Goal: Communication & Community: Answer question/provide support

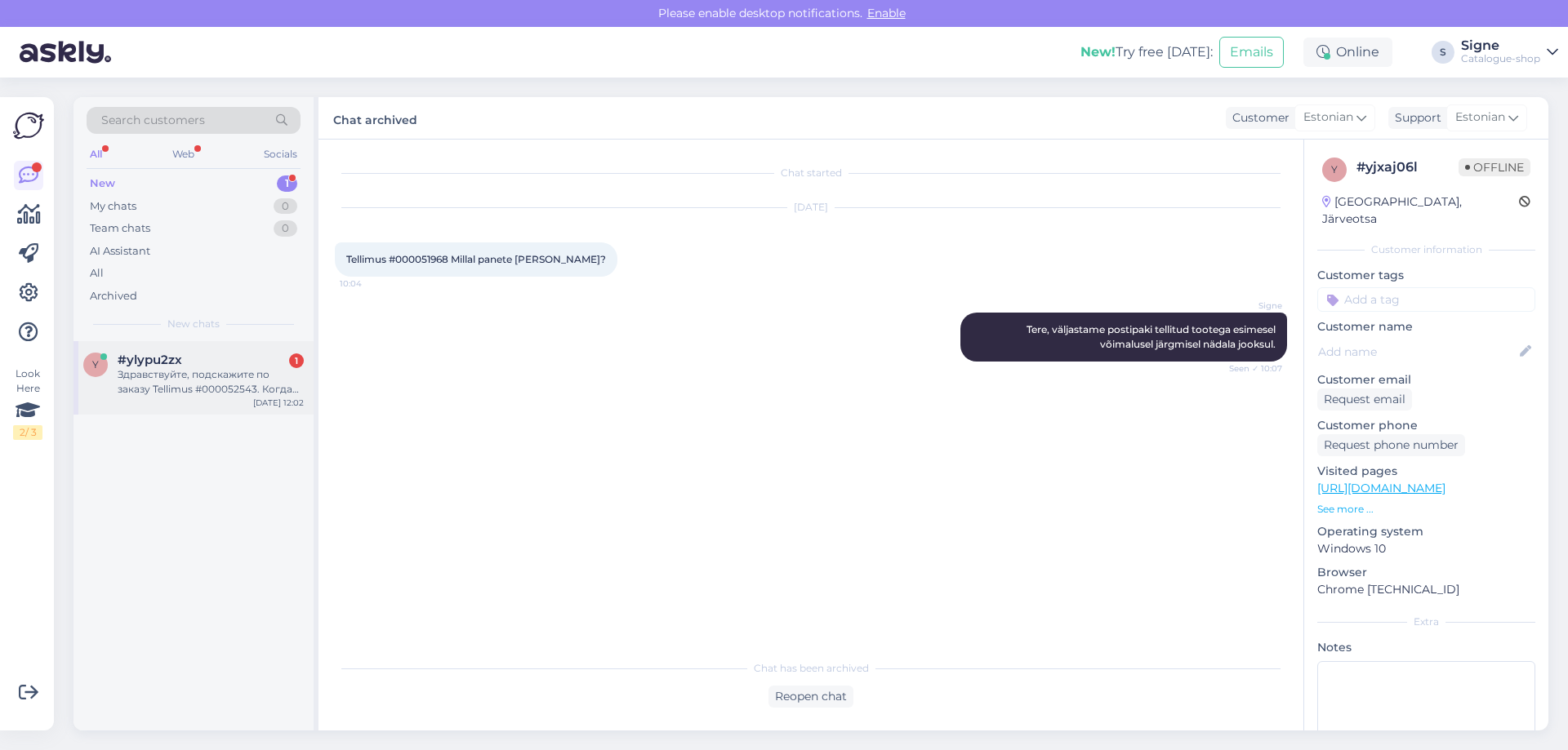
click at [147, 352] on div "y #ylypu2zx 1 Здравствуйте, подскажите по заказу Tellimus #000052543. Когда при…" at bounding box center [193, 378] width 240 height 73
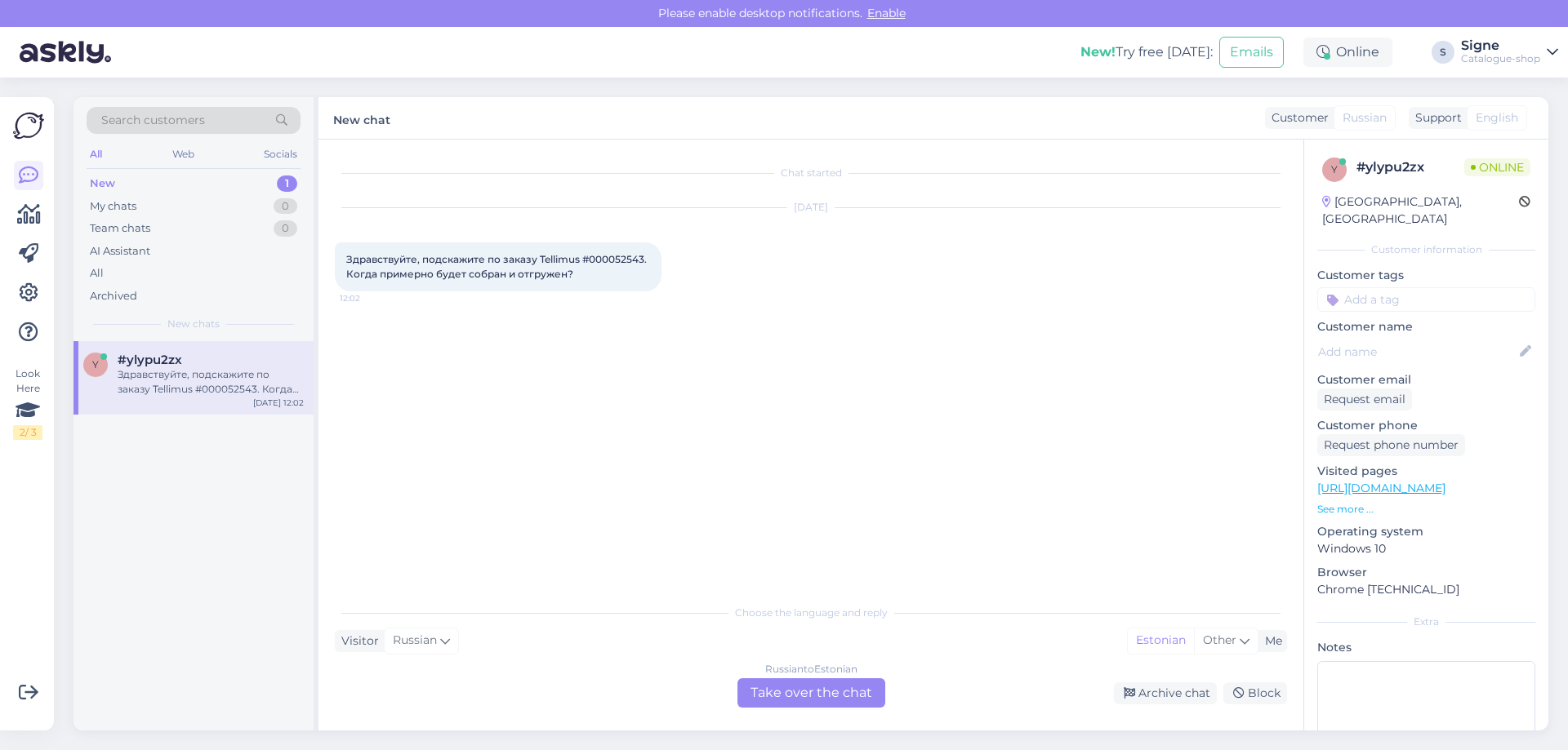
click at [816, 692] on div "Russian to Estonian Take over the chat" at bounding box center [810, 693] width 147 height 29
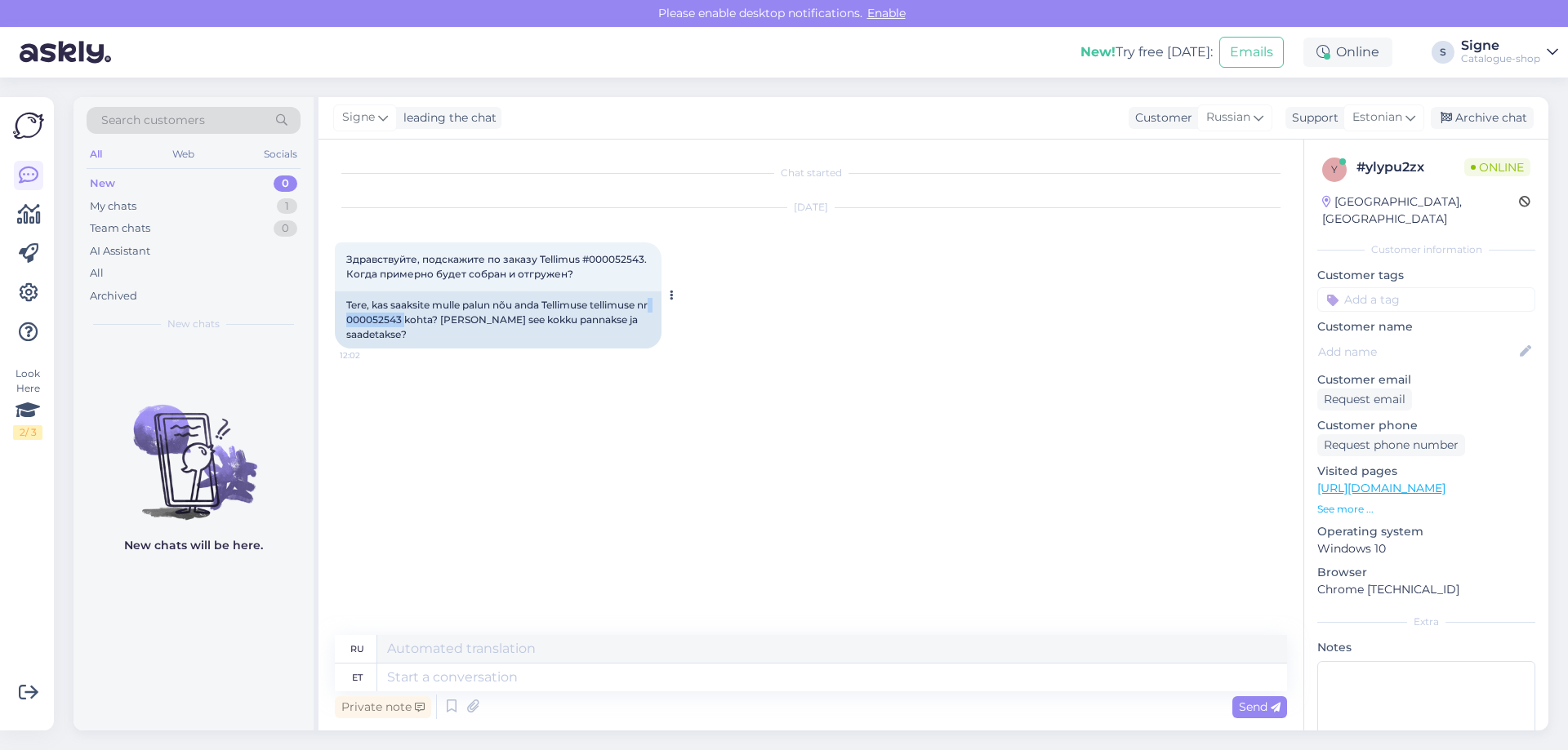
drag, startPoint x: 358, startPoint y: 320, endPoint x: 418, endPoint y: 321, distance: 60.0
click at [418, 321] on div "Tere, kas saaksite mulle palun nõu anda Tellimuse tellimuse nr 000052543 kohta?…" at bounding box center [498, 319] width 327 height 57
copy div "000052543"
click at [486, 666] on textarea at bounding box center [832, 677] width 909 height 27
type textarea "palume t"
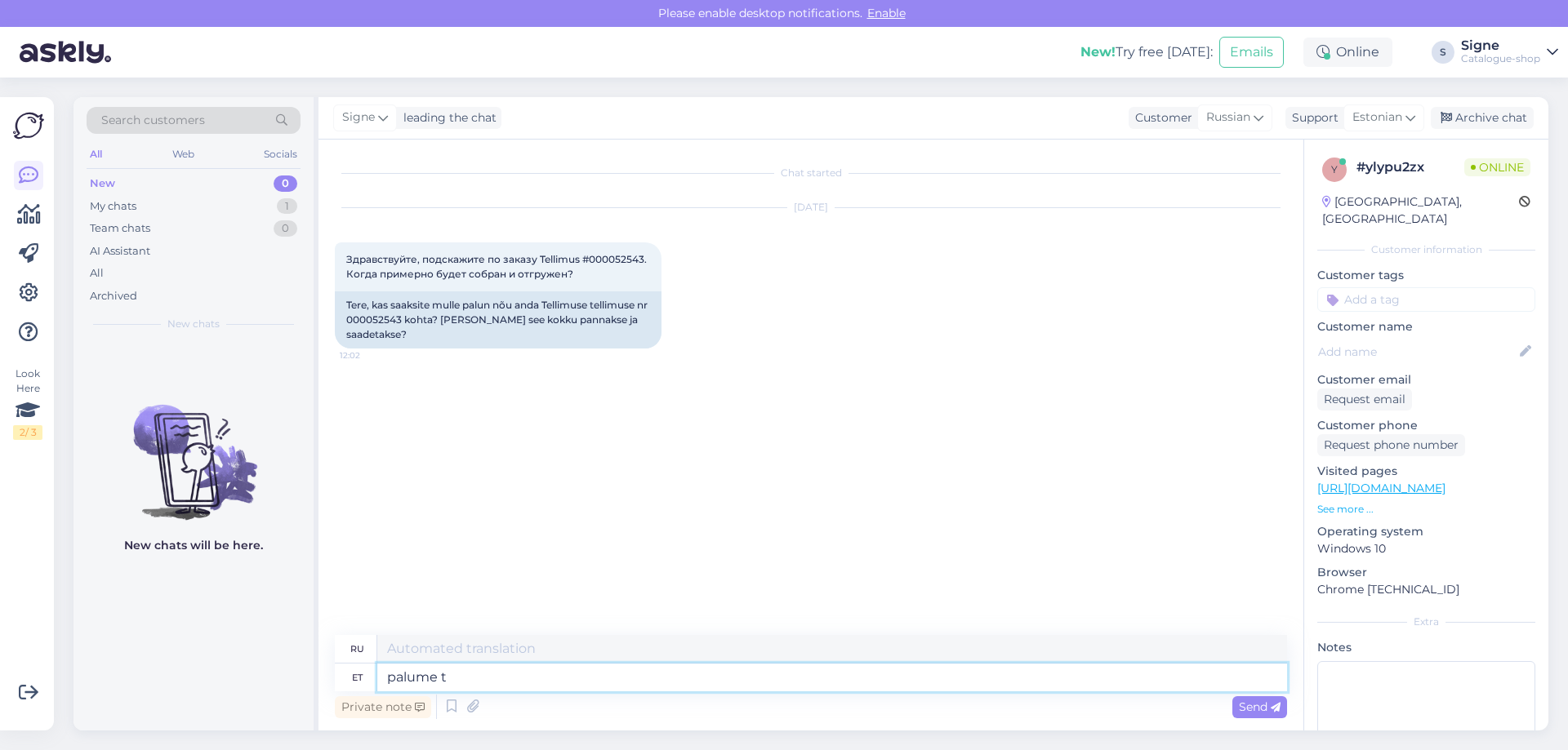
type textarea "пожалуйста"
type textarea "palume tellija"
type textarea "пожалуйста, клиент"
type textarea "palume tellija ees"
type textarea "мы спрашиваем клиента"
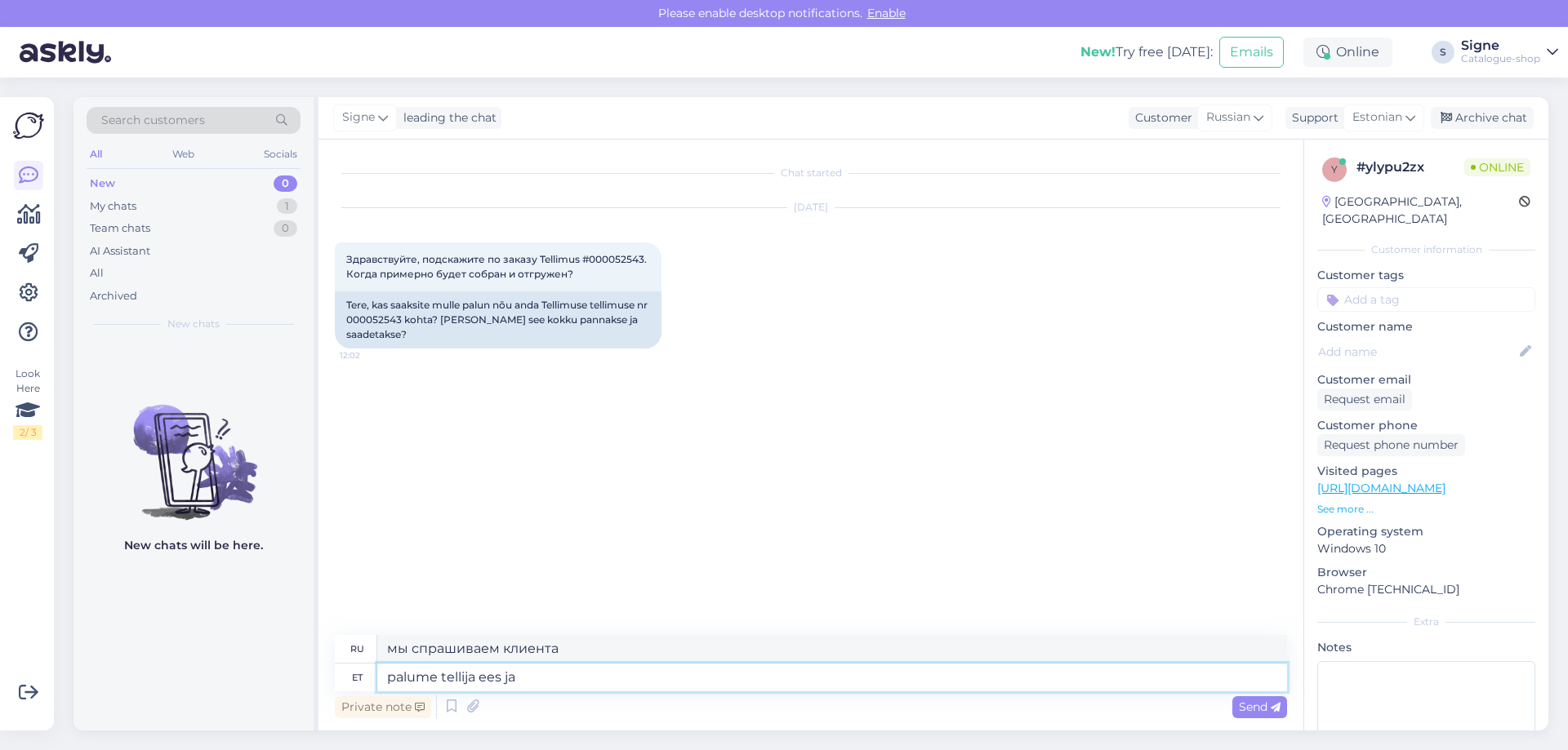
type textarea "palume tellija ees ja"
type textarea "мы спрашиваем перед клиентом [PERSON_NAME]"
type textarea "palume tellija ees ja perenime"
type textarea "Мы спрашиваем имя и фамилию [PERSON_NAME]."
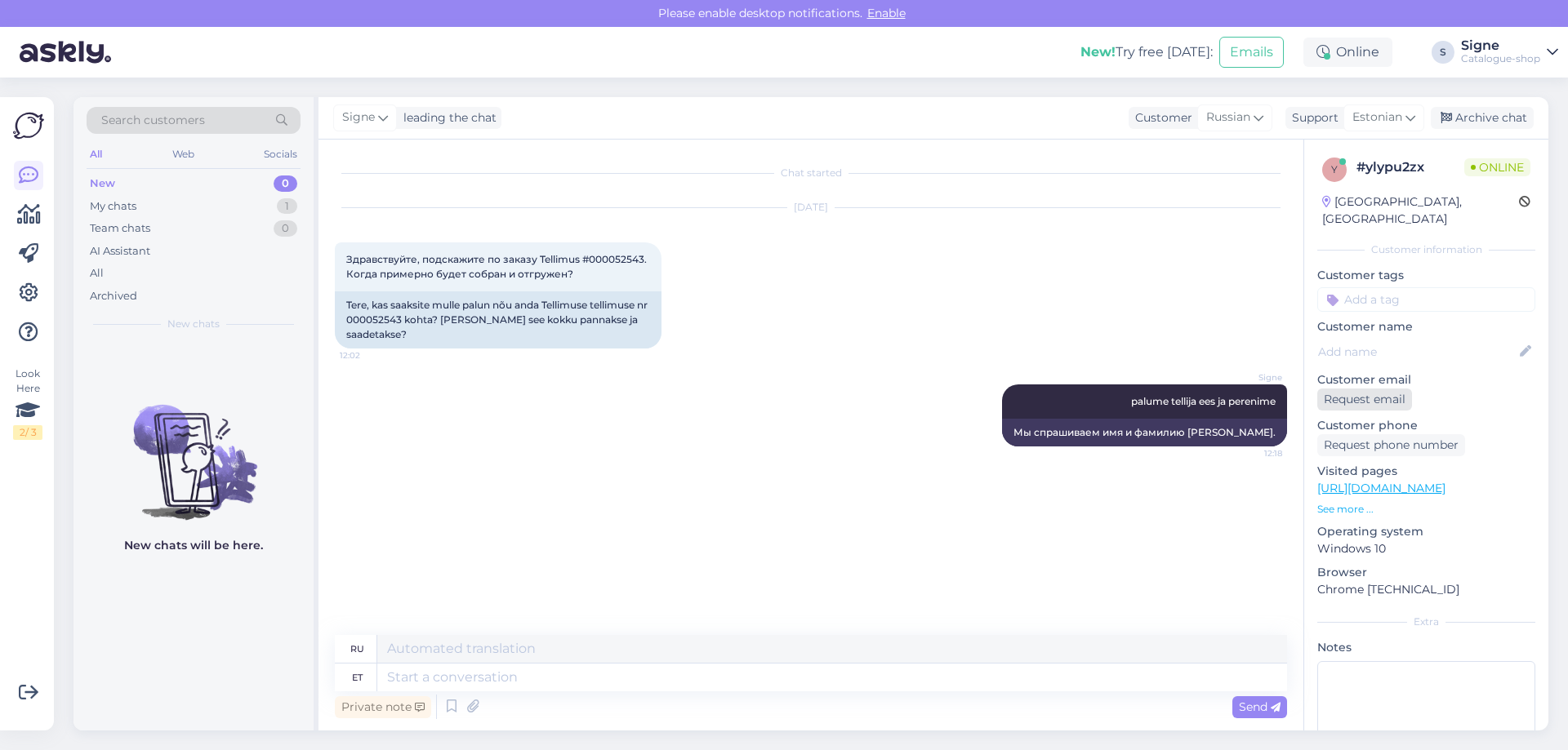
click at [1373, 388] on div "Request email" at bounding box center [1364, 399] width 94 height 22
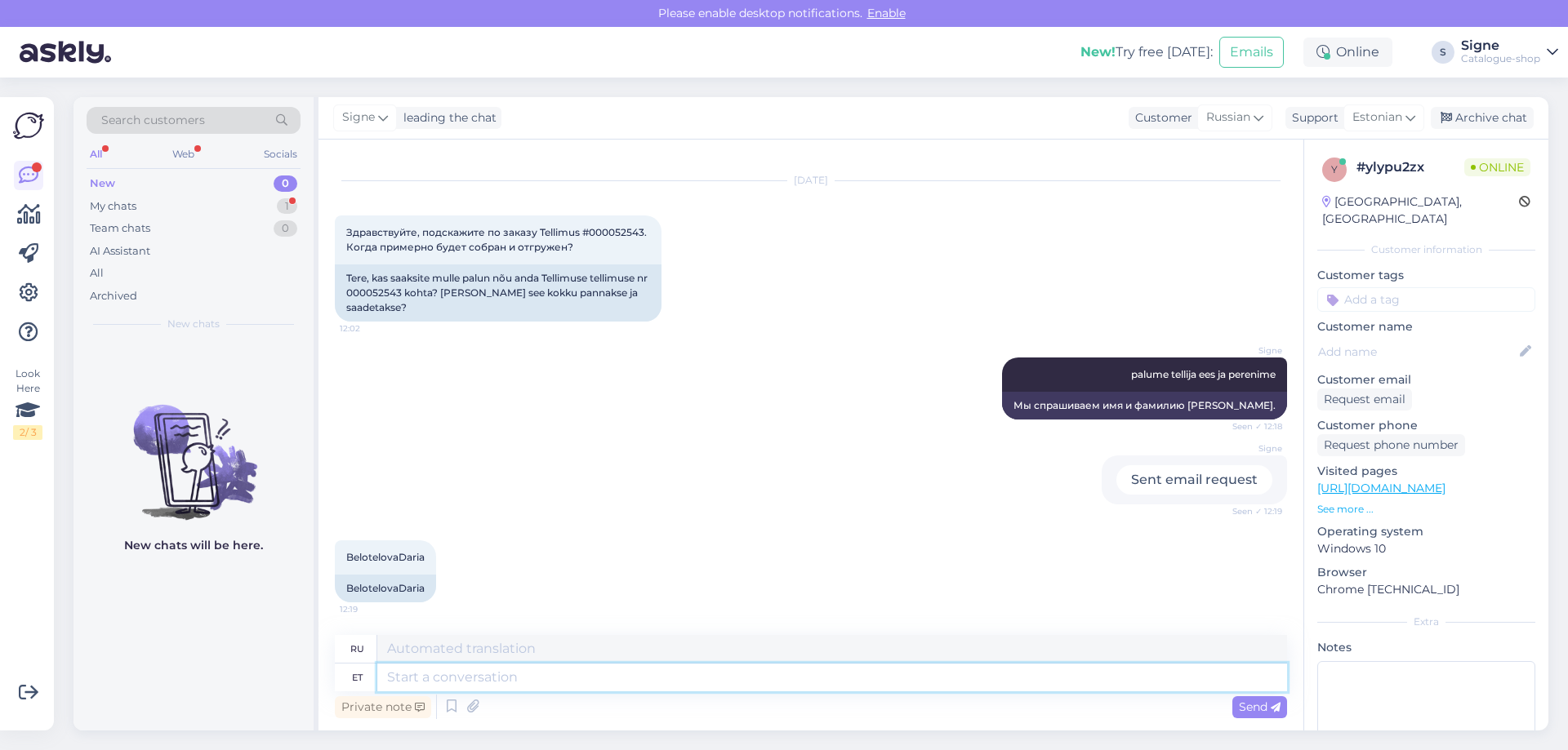
click at [406, 671] on textarea at bounding box center [832, 677] width 909 height 27
type textarea "Tere,"
type textarea "Привет,"
type textarea "T"
type textarea "palume"
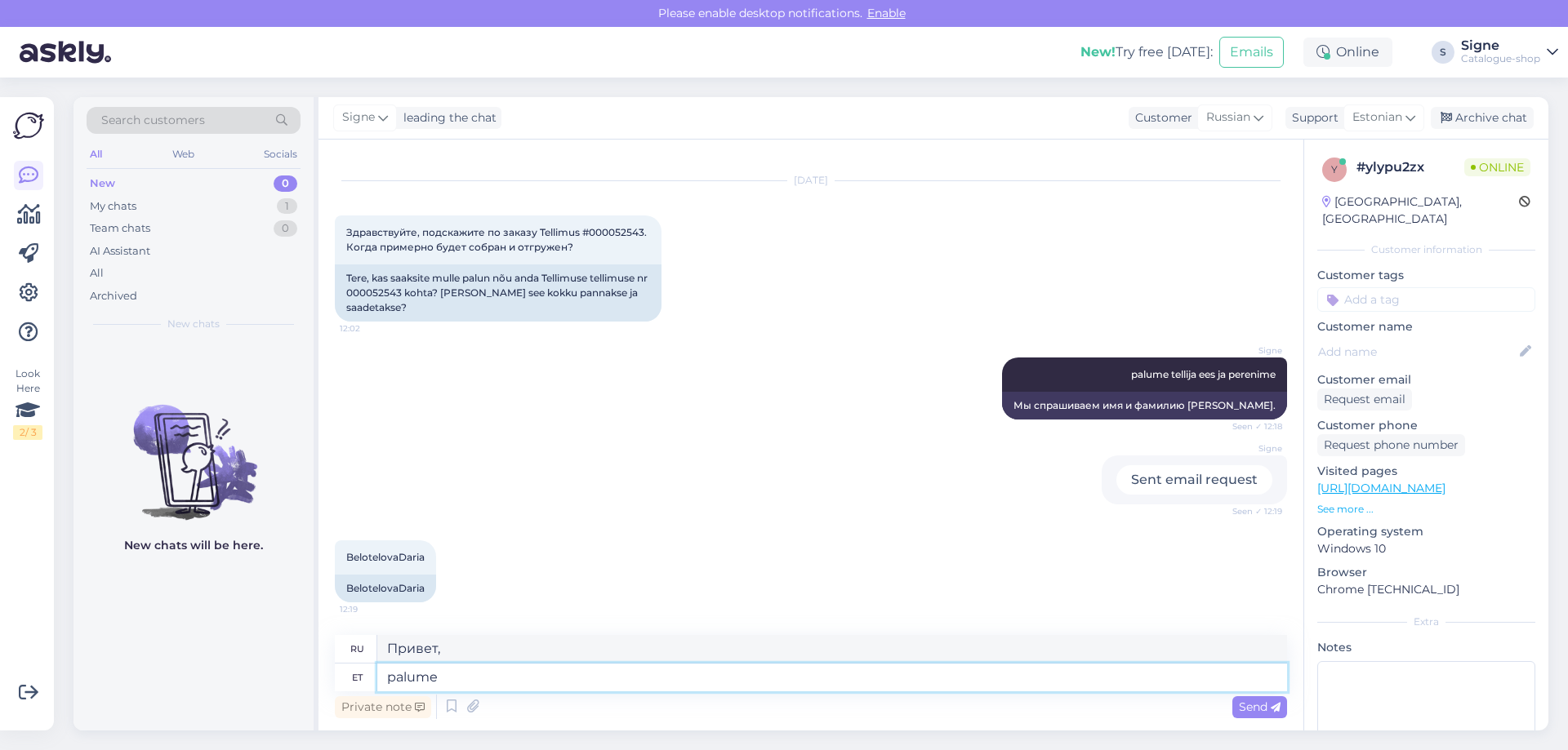
type textarea "пожалуйста"
type textarea "palume vaadake"
type textarea "пожалуйста, посмотрите"
type textarea "palume vaadake üle o"
type textarea "пожалуйста, проверьте"
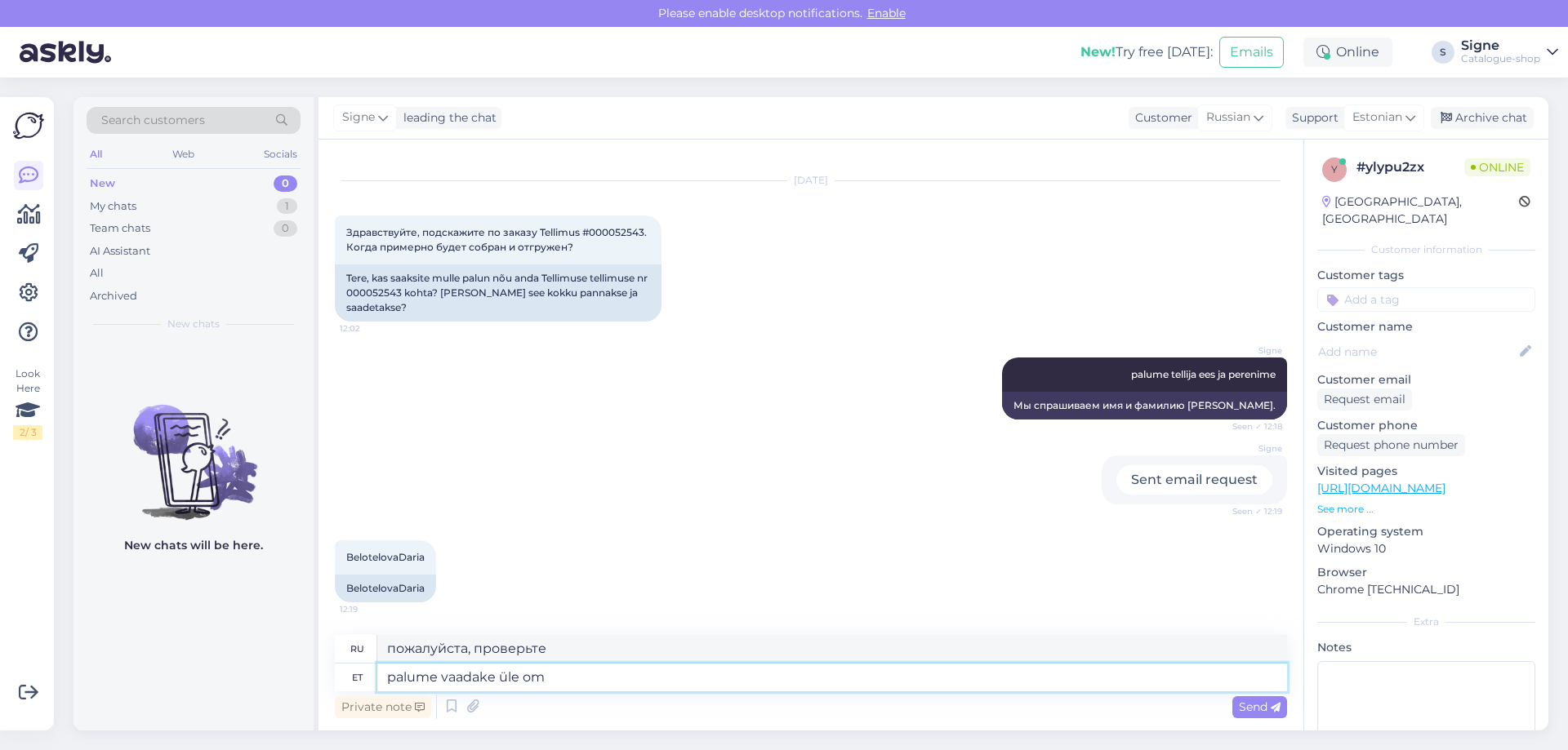
type textarea "palume vaadake üle om"
type textarea "пожалуйста, проверьте это"
type textarea "palume vaadake üle oma"
type textarea "пожалуйста, проверьте ваш"
type textarea "palume vaadake üle oma tellimus, k"
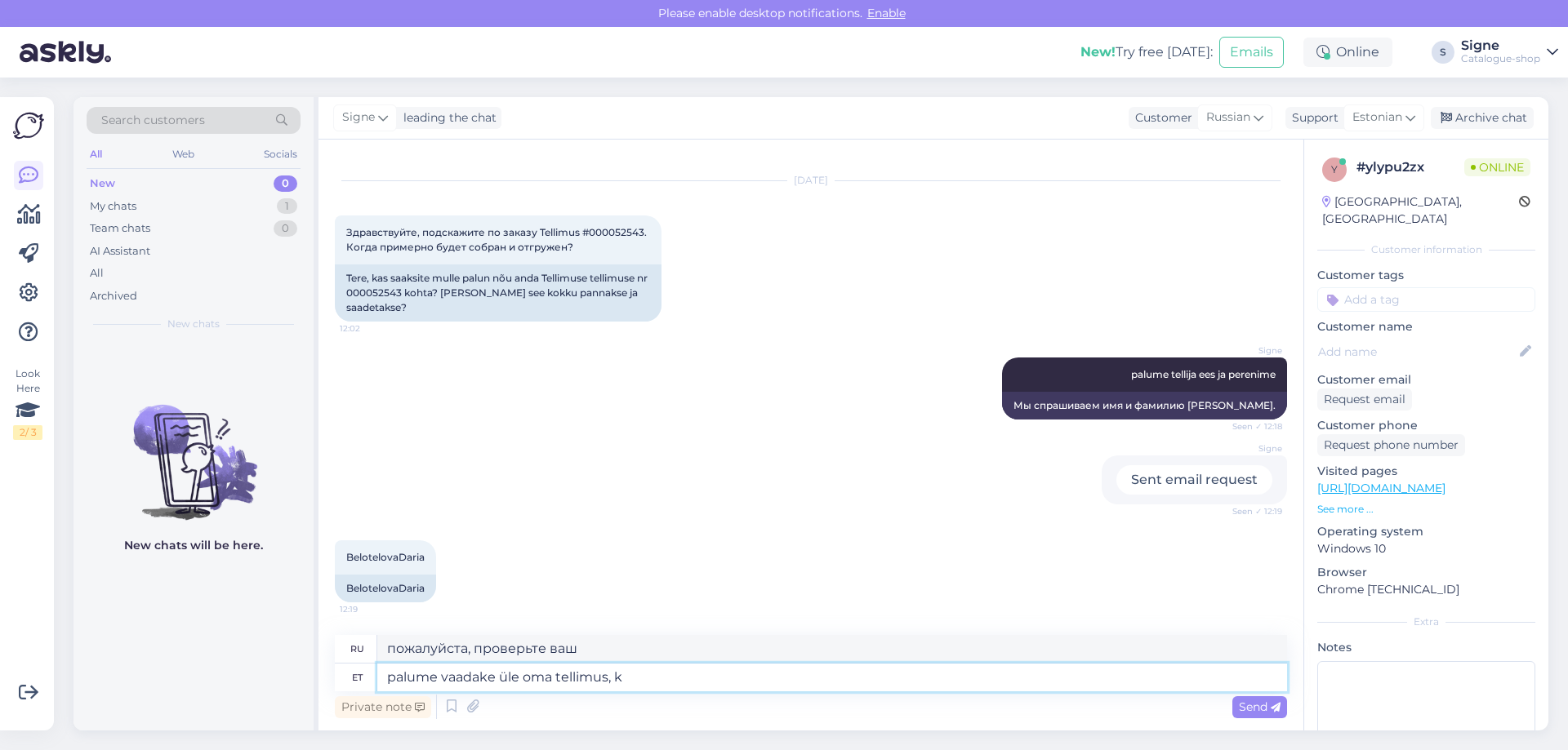
type textarea "пожалуйста, пересмотрите свой заказ,"
type textarea "palume vaadake üle oma tellimus, kahjuks"
type textarea "Пожалуйста, пересмотрите свой заказ, к сожалению"
type textarea "palume vaadake üle oma tellimus, kahjuks ei o"
type textarea "Пожалуйста, пересмотрите свой заказ, к сожалению, нет."
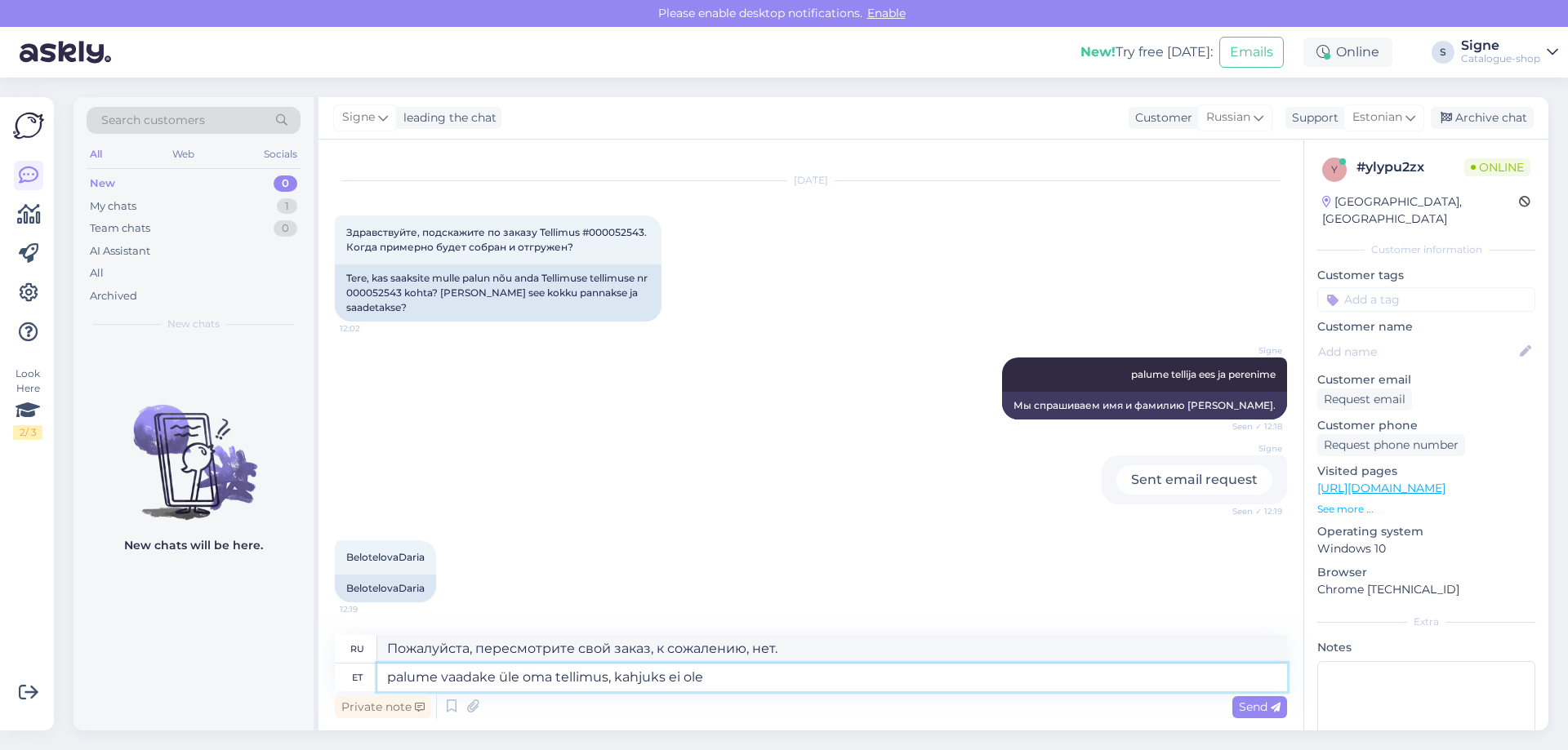
type textarea "palume vaadake üle oma tellimus, kahjuks ei ole"
type textarea "Пожалуйста, проверьте ваш заказ, к сожалению, он не"
type textarea "palume vaadake üle oma tellimus, kahjuks ei [PERSON_NAME] t"
type textarea "Пожалуйста, проверьте свой заказ, к сожалению, ваш не"
type textarea "palume vaadake üle oma tellimus, kahjuks ei [PERSON_NAME] tellimus m"
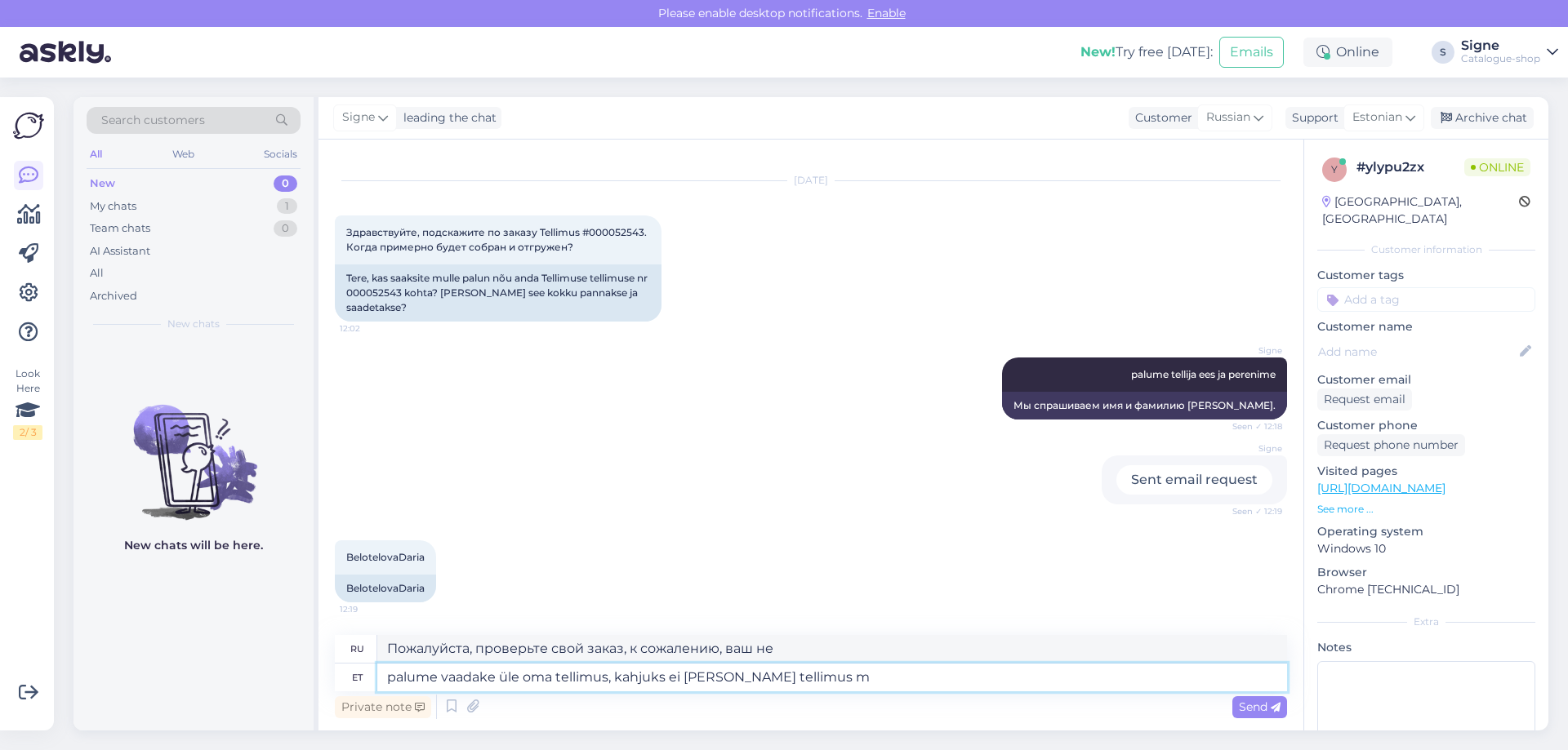
type textarea "Пожалуйста, проверьте ваш заказ, к сожалению, ваш заказ не"
type textarea "palume vaadake üle oma tellimus, kahjuks ei [PERSON_NAME] tellimus meieni j"
type textarea "Пожалуйста, проверьте ваш заказ, к сожалению, он не дошел до нас."
type textarea "palume vaadake üle oma tellimus, kahjuks ei [PERSON_NAME] tellimus meieni jõudn…"
type textarea "Пожалуйста, проверьте свой заказ. К сожалению, он не дошел до нас."
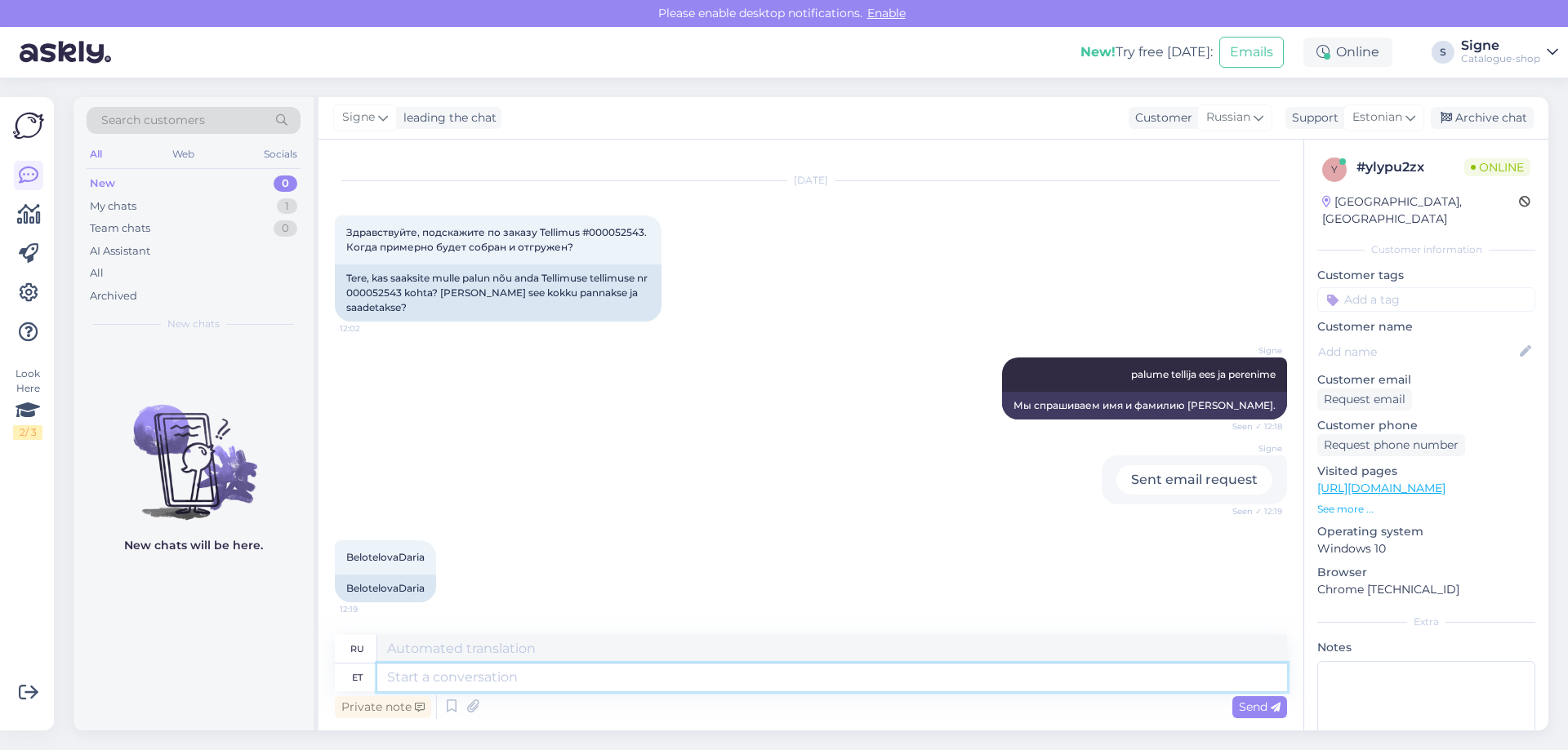
scroll to position [154, 0]
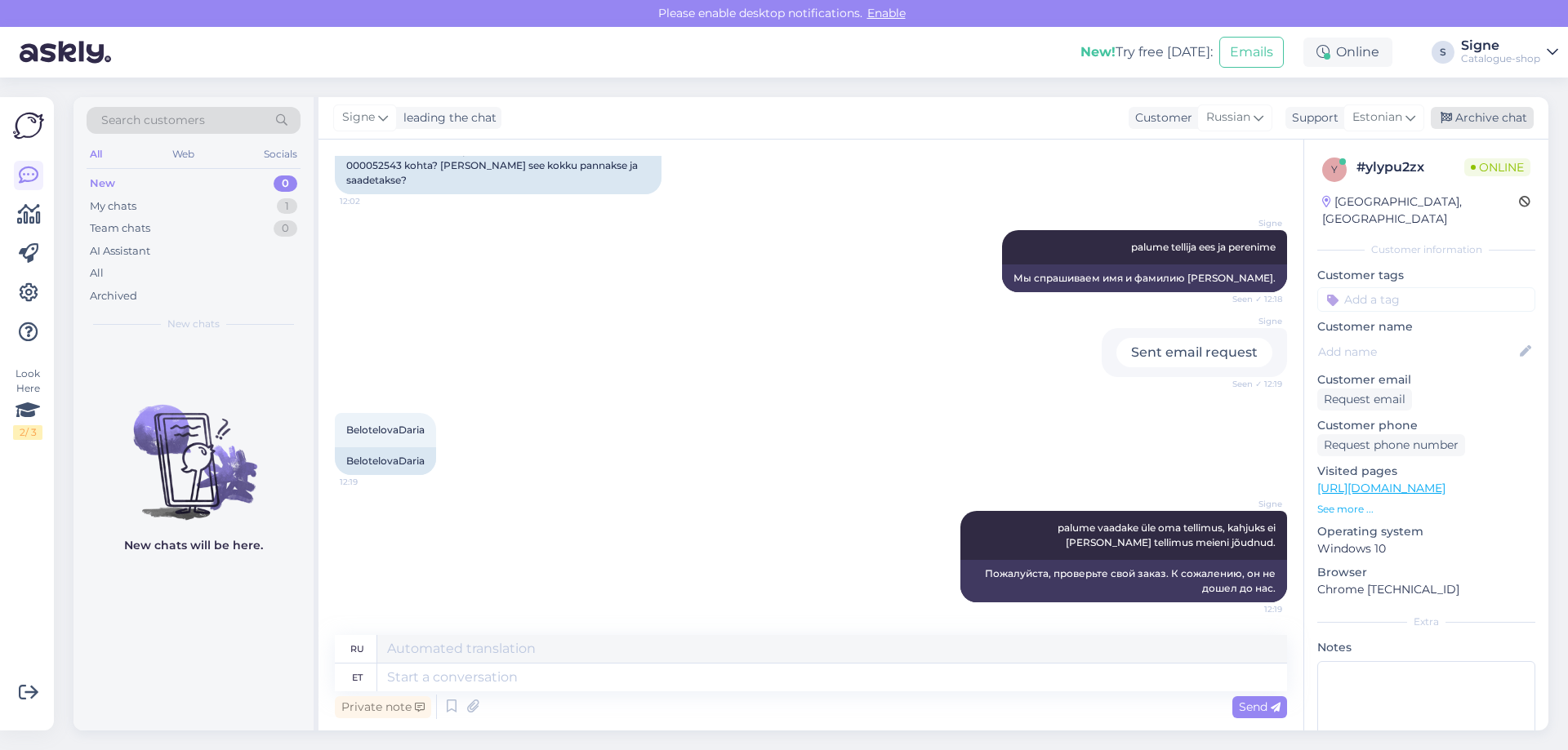
click at [1496, 114] on div "Archive chat" at bounding box center [1481, 117] width 103 height 22
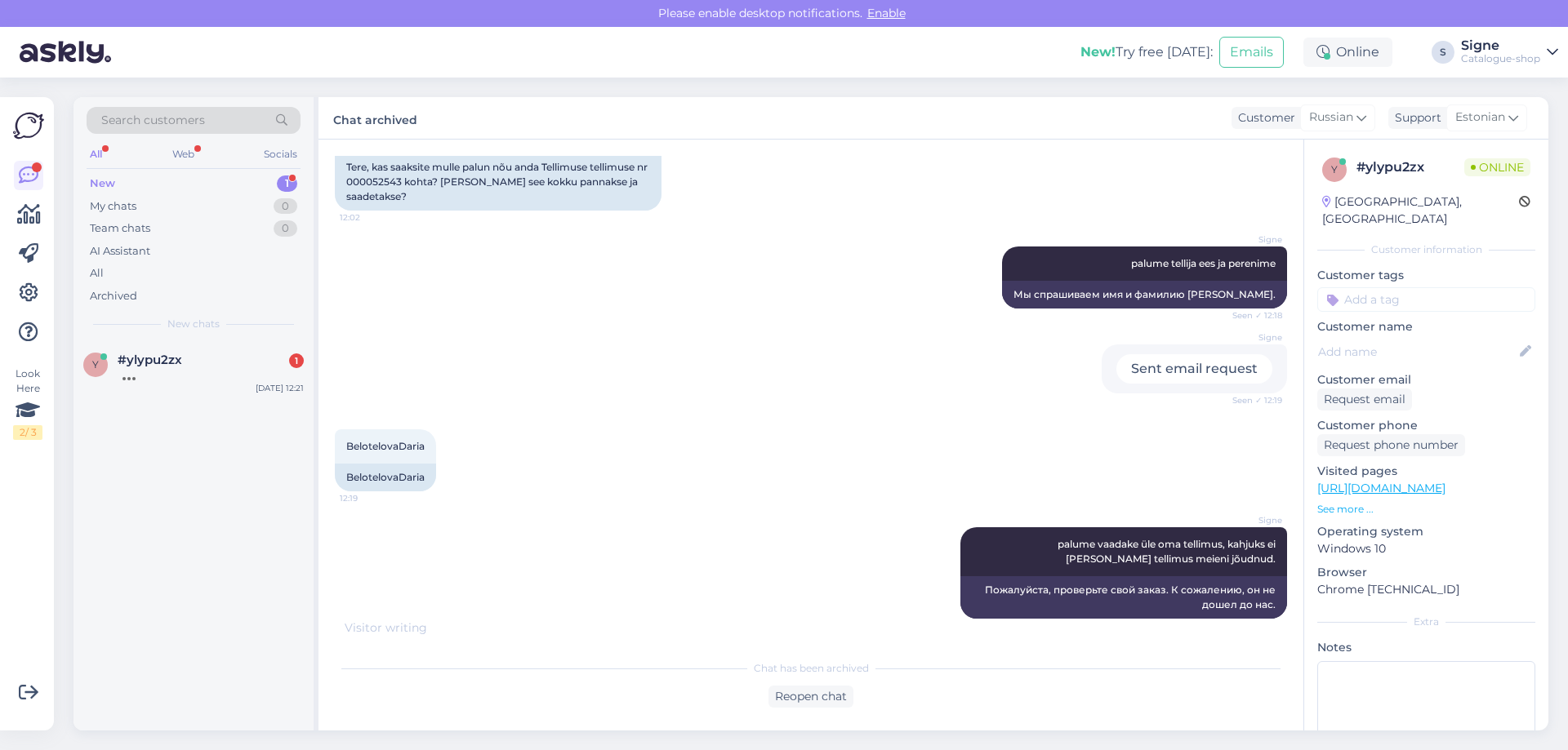
scroll to position [241, 0]
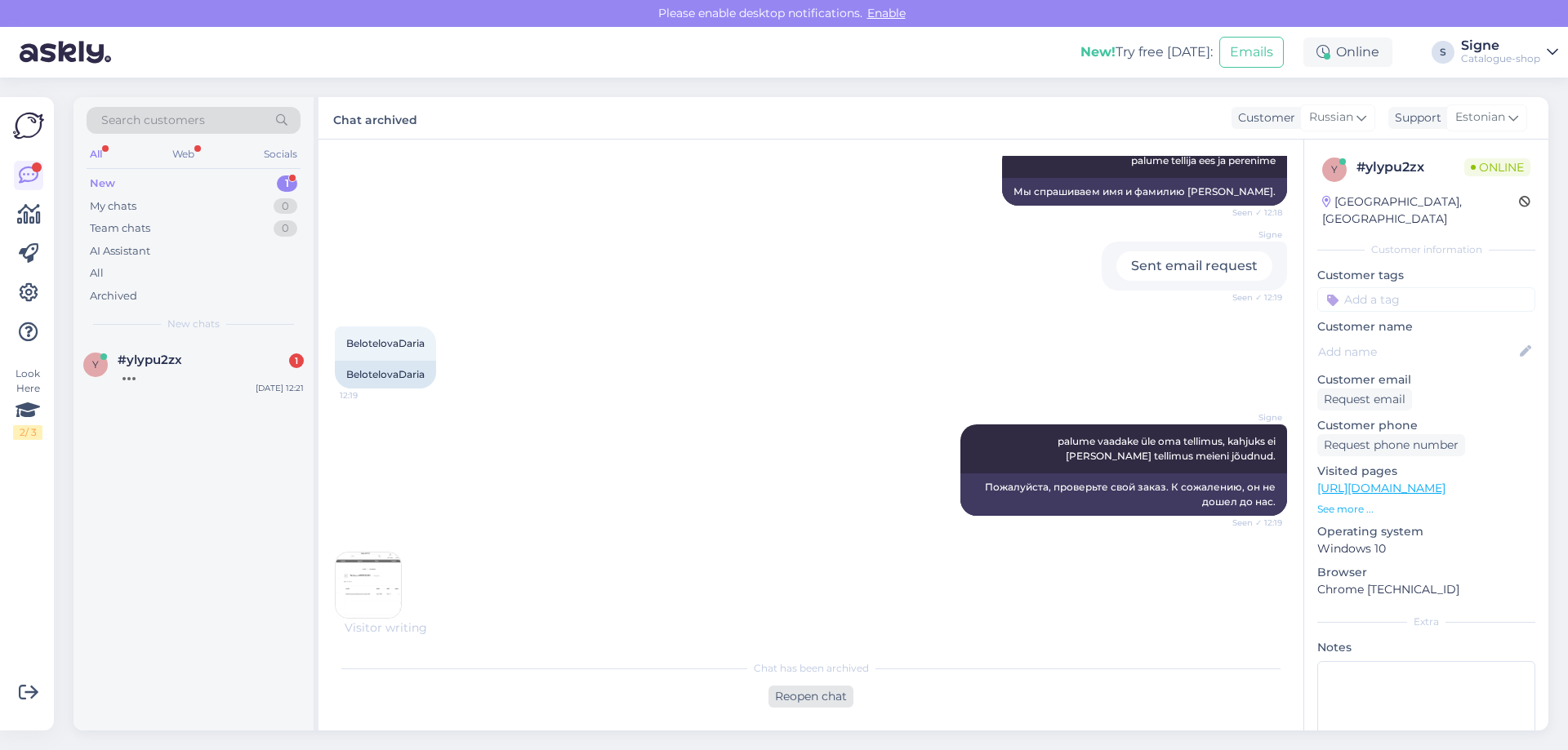
click at [818, 691] on div "Reopen chat" at bounding box center [810, 696] width 85 height 22
click at [388, 570] on div "Visitor writing . . ." at bounding box center [810, 572] width 952 height 17
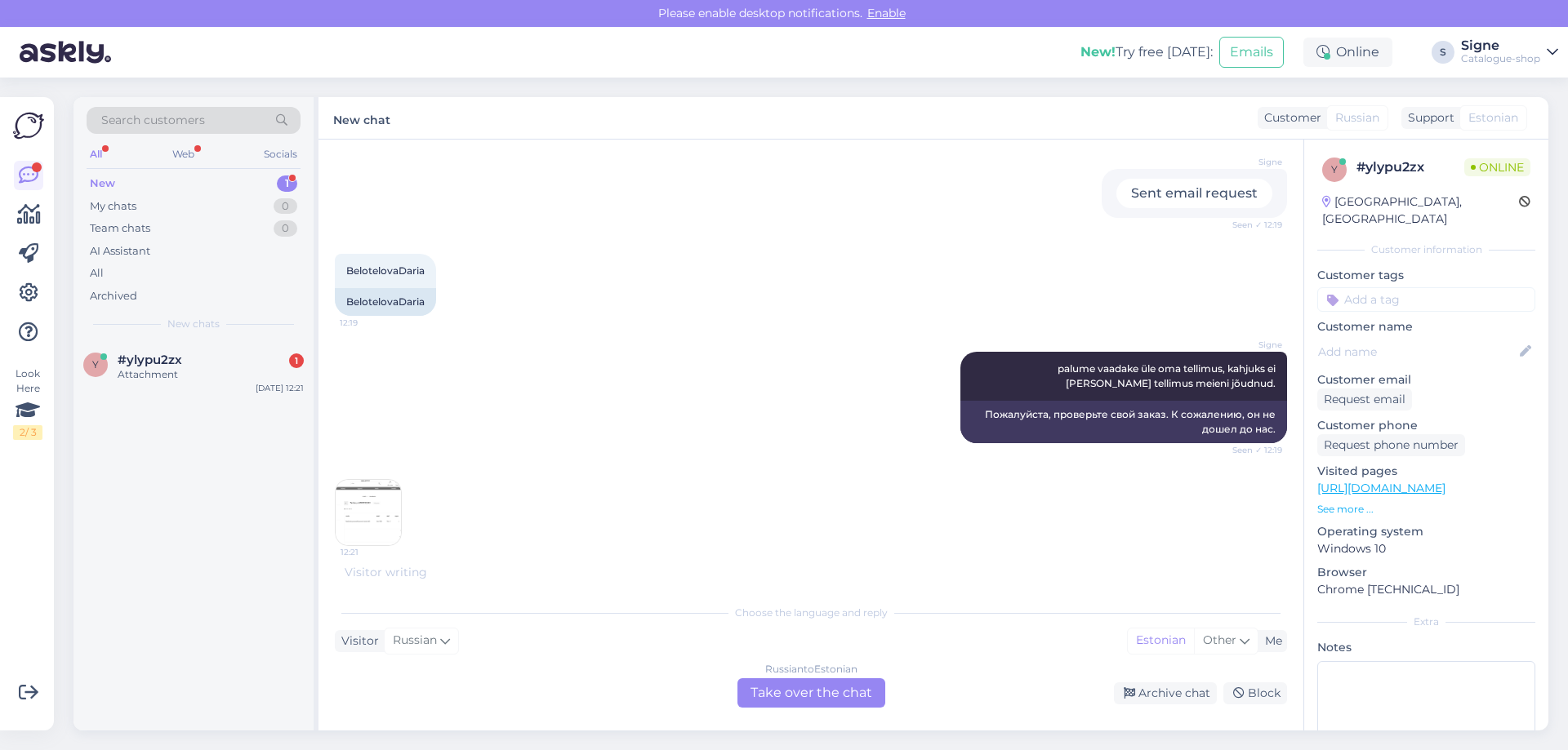
click at [356, 506] on img at bounding box center [368, 513] width 65 height 65
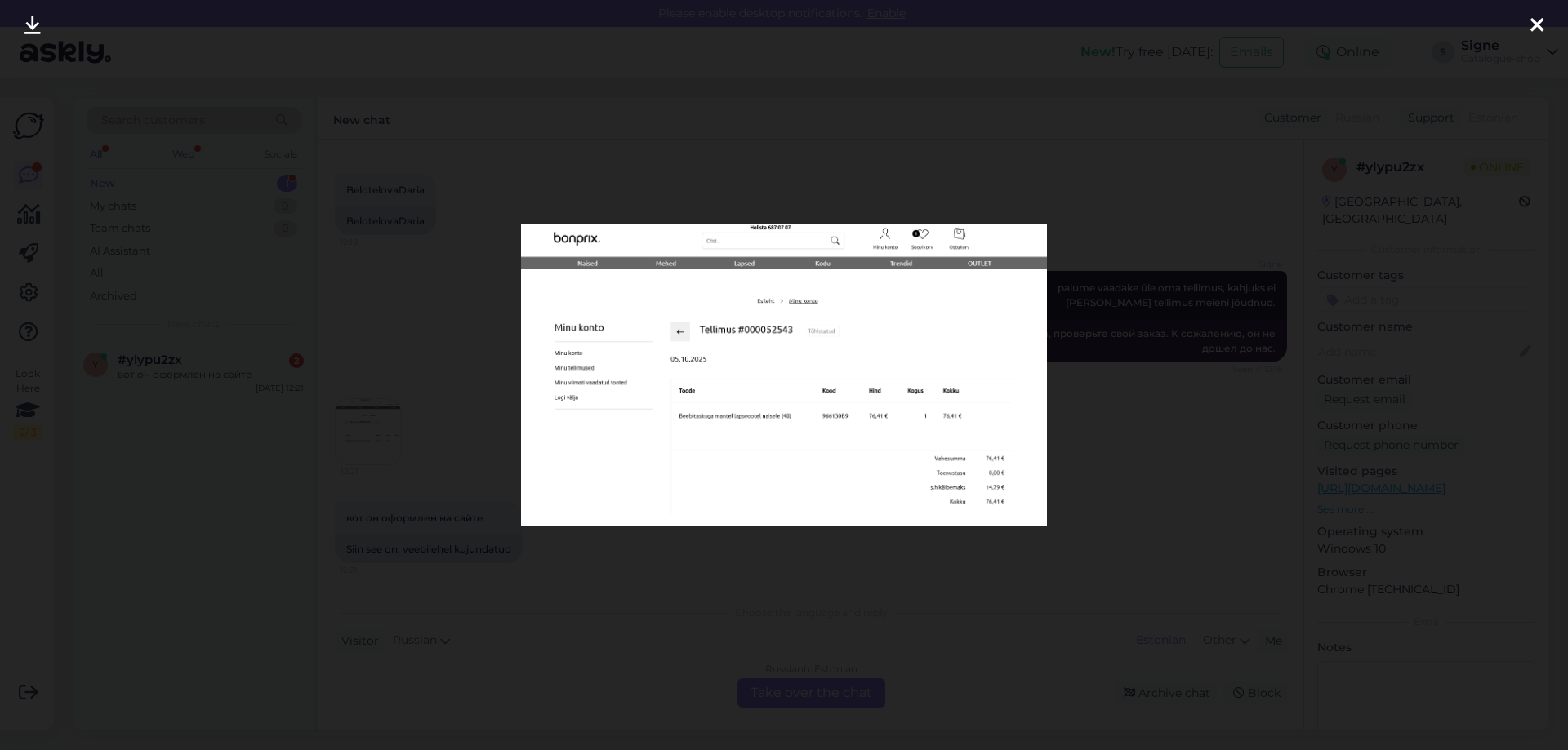
click at [1540, 23] on icon at bounding box center [1536, 26] width 13 height 21
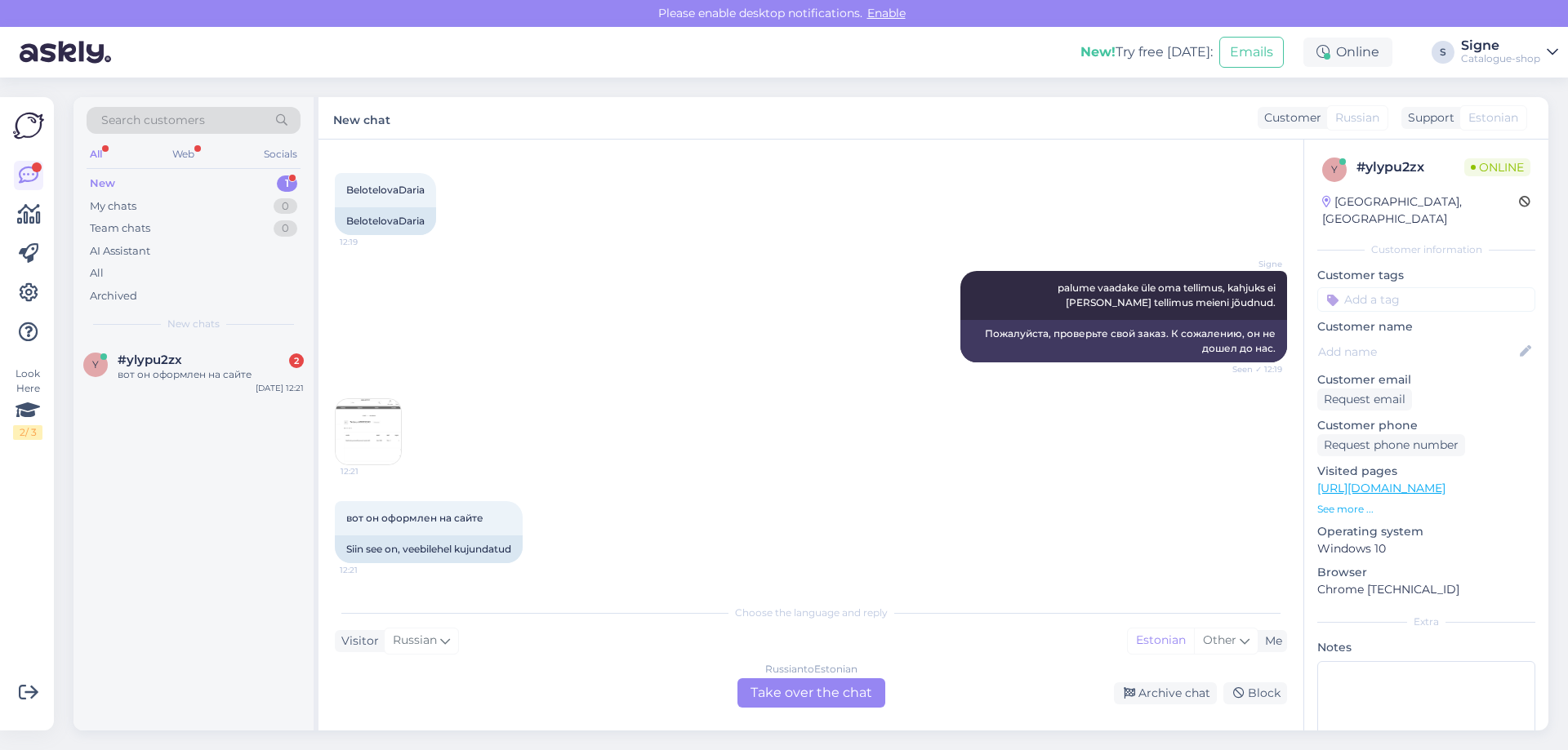
click at [798, 694] on div "Russian to Estonian Take over the chat" at bounding box center [810, 693] width 147 height 29
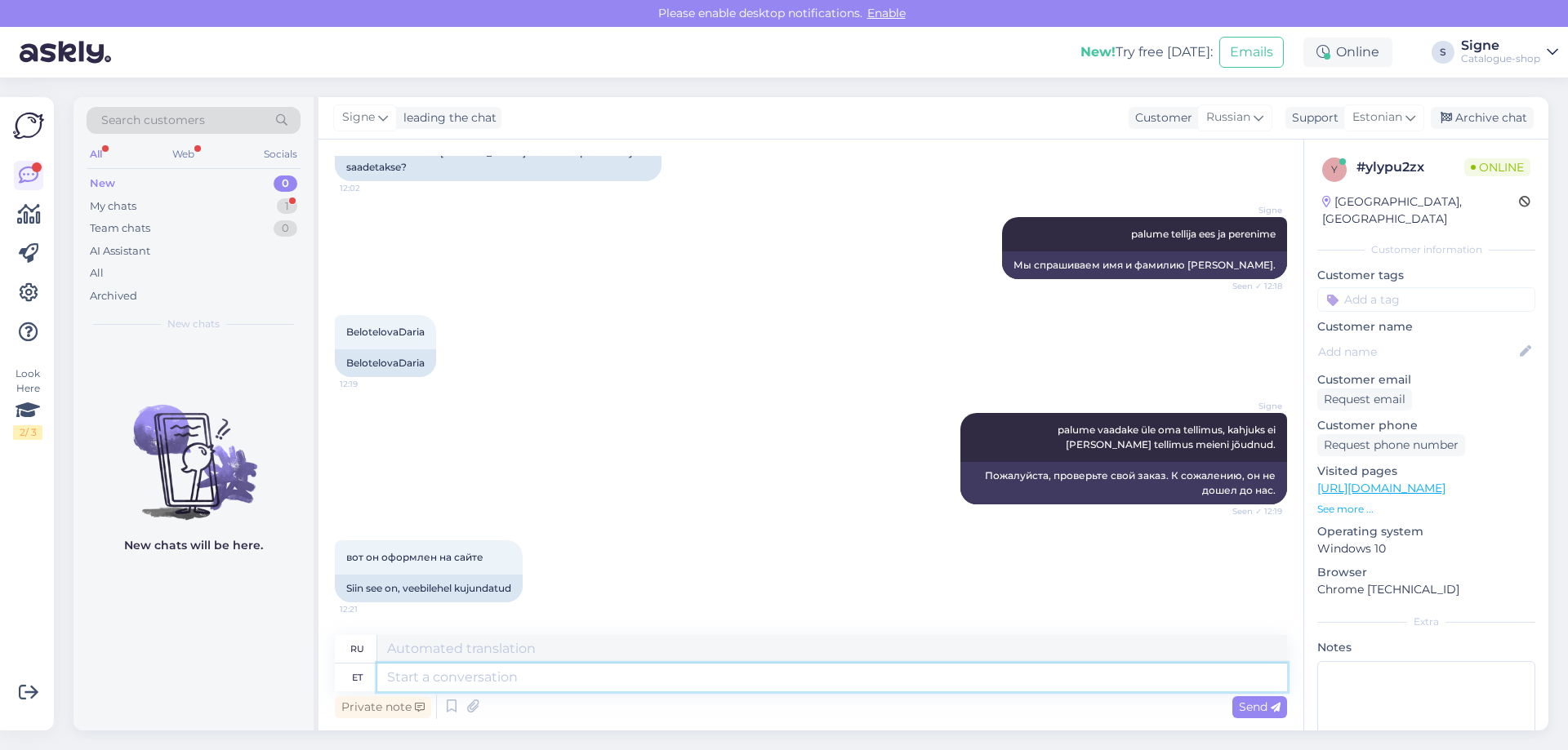
drag, startPoint x: 385, startPoint y: 671, endPoint x: 462, endPoint y: 657, distance: 78.3
click at [386, 671] on textarea at bounding box center [832, 677] width 909 height 27
type textarea "See"
type textarea "Этот"
type textarea "See tellimus"
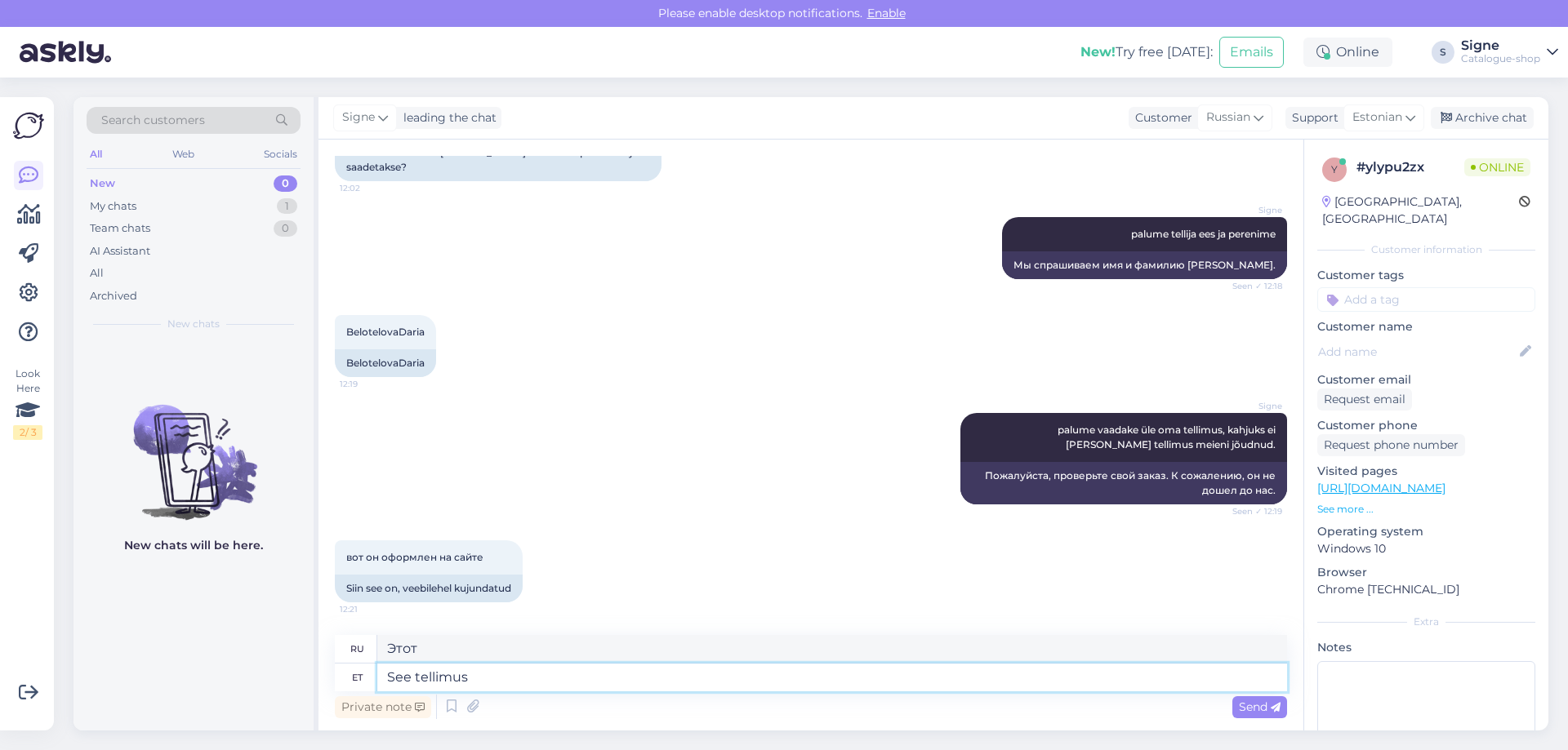
type textarea "Этот заказ"
type textarea "See tellimus on jäänud o"
type textarea "Этот заказ был оставлен"
type textarea "See tellimus on jäänud ootele, p"
type textarea "Этот заказ приостановлен,"
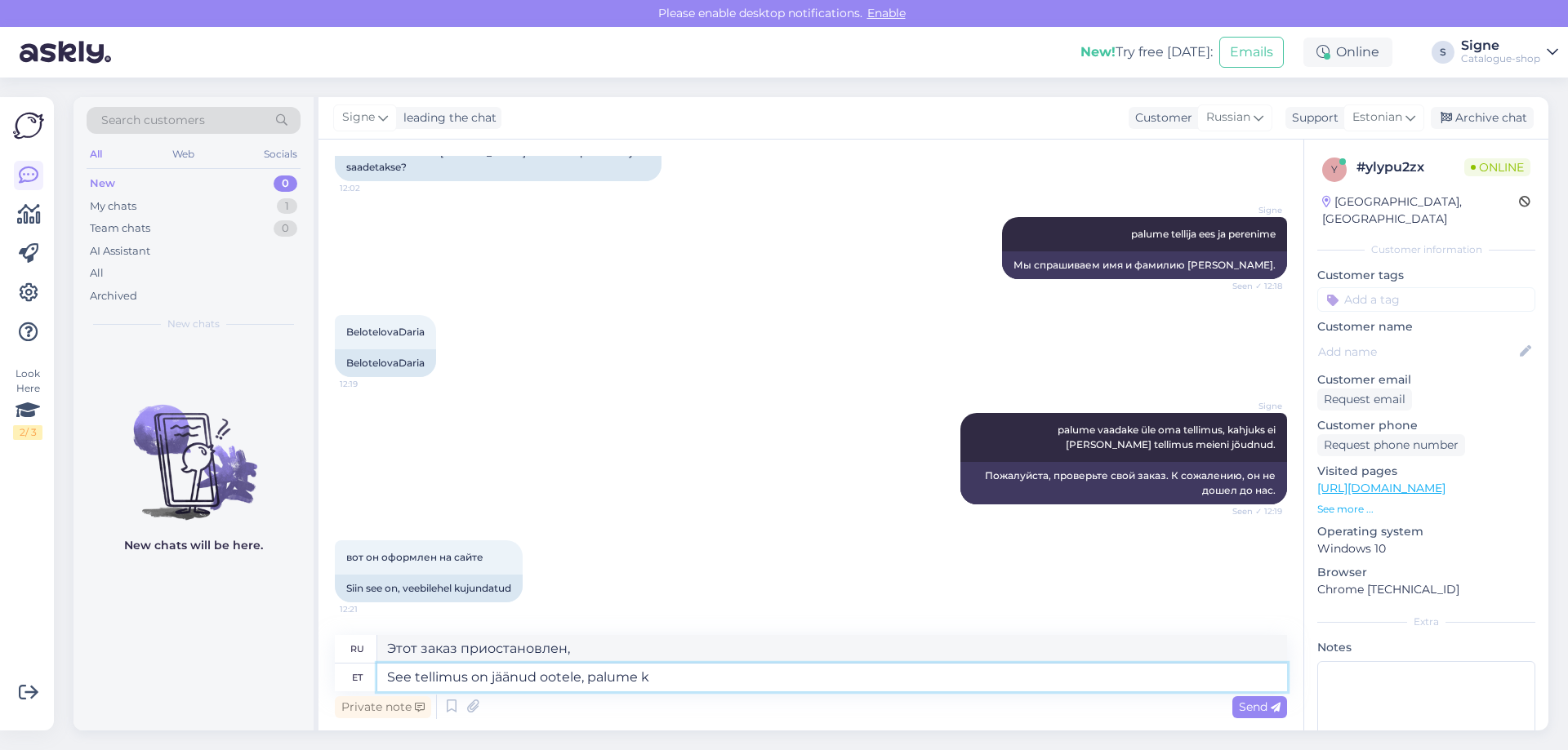
type textarea "See tellimus on jäänud ootele, palume ko"
type textarea "Этот заказ был приостановлен, пожалуйста."
type textarea "See tellimus on jäänud ootele, palume kontrollida"
type textarea "Этот заказ был приостановлен, пожалуйста, проверьте."
type textarea "See tellimus on jäänud ootele, palume kontrollida."
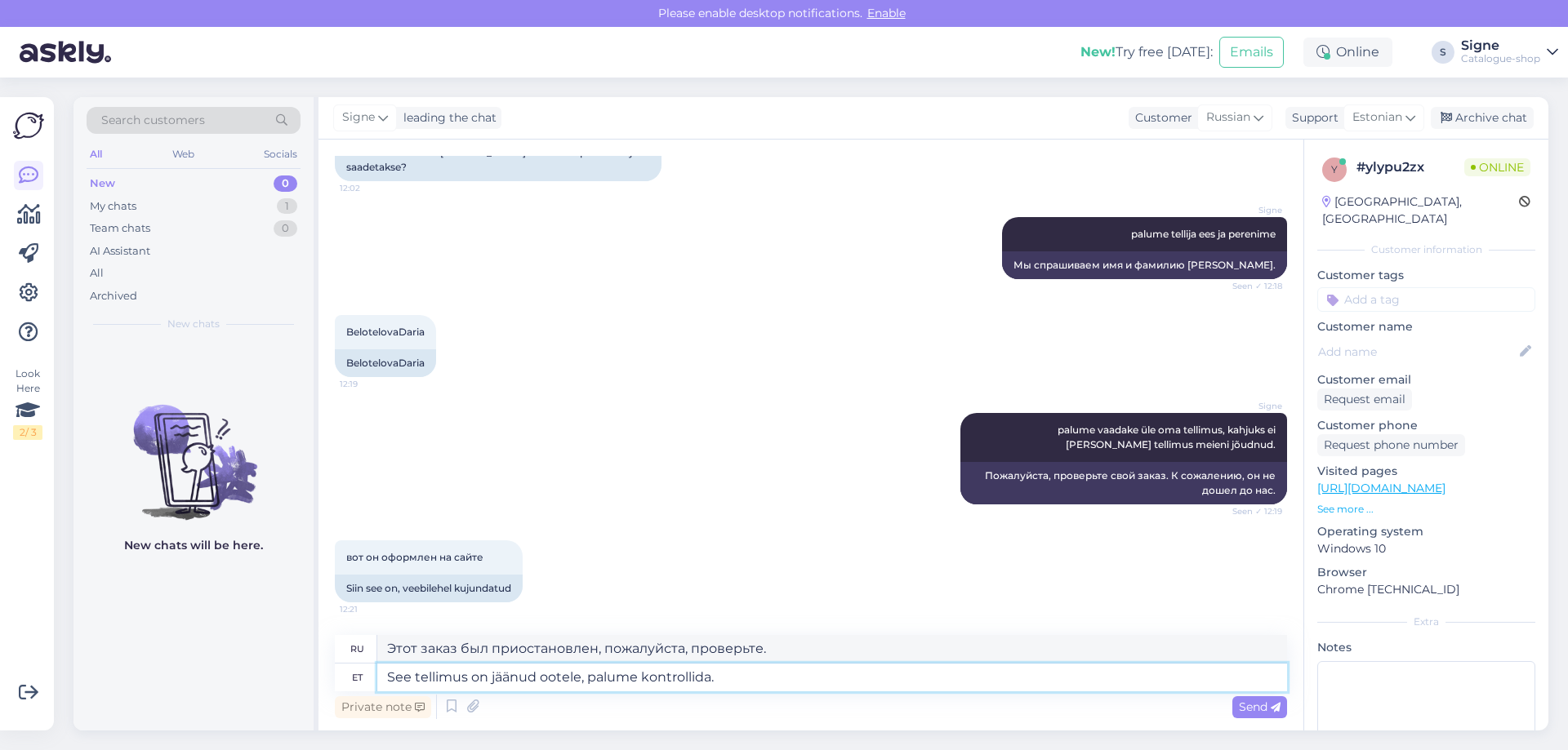
type textarea "Этот заказ приостановлен, пожалуйста, проверьте."
type textarea "See tellimus on jäänud ootele, palume kontrollida. tellimus e"
type textarea "Этот заказ был приостановлен, пожалуйста, проверьте. заказ"
type textarea "See tellimus on jäänud ootele, palume kontrollida. tellimus ei o"
type textarea "Этот заказ приостановлен, пожалуйста, проверьте. Заказ не..."
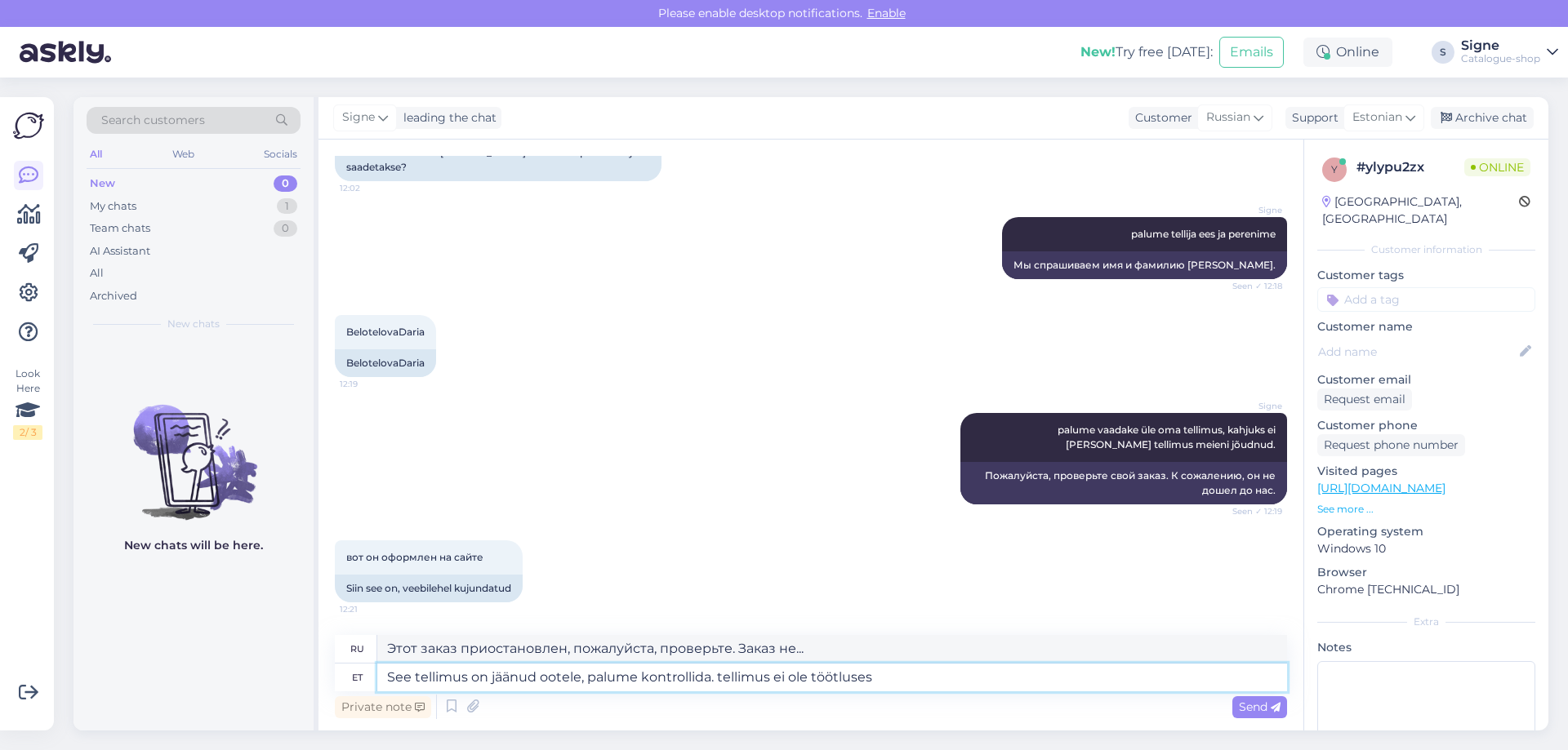
type textarea "See tellimus on jäänud ootele, palume kontrollida. tellimus ei ole töötluses."
type textarea "Этот заказ приостановлен, пожалуйста, проверьте. Заказ не обрабатывается."
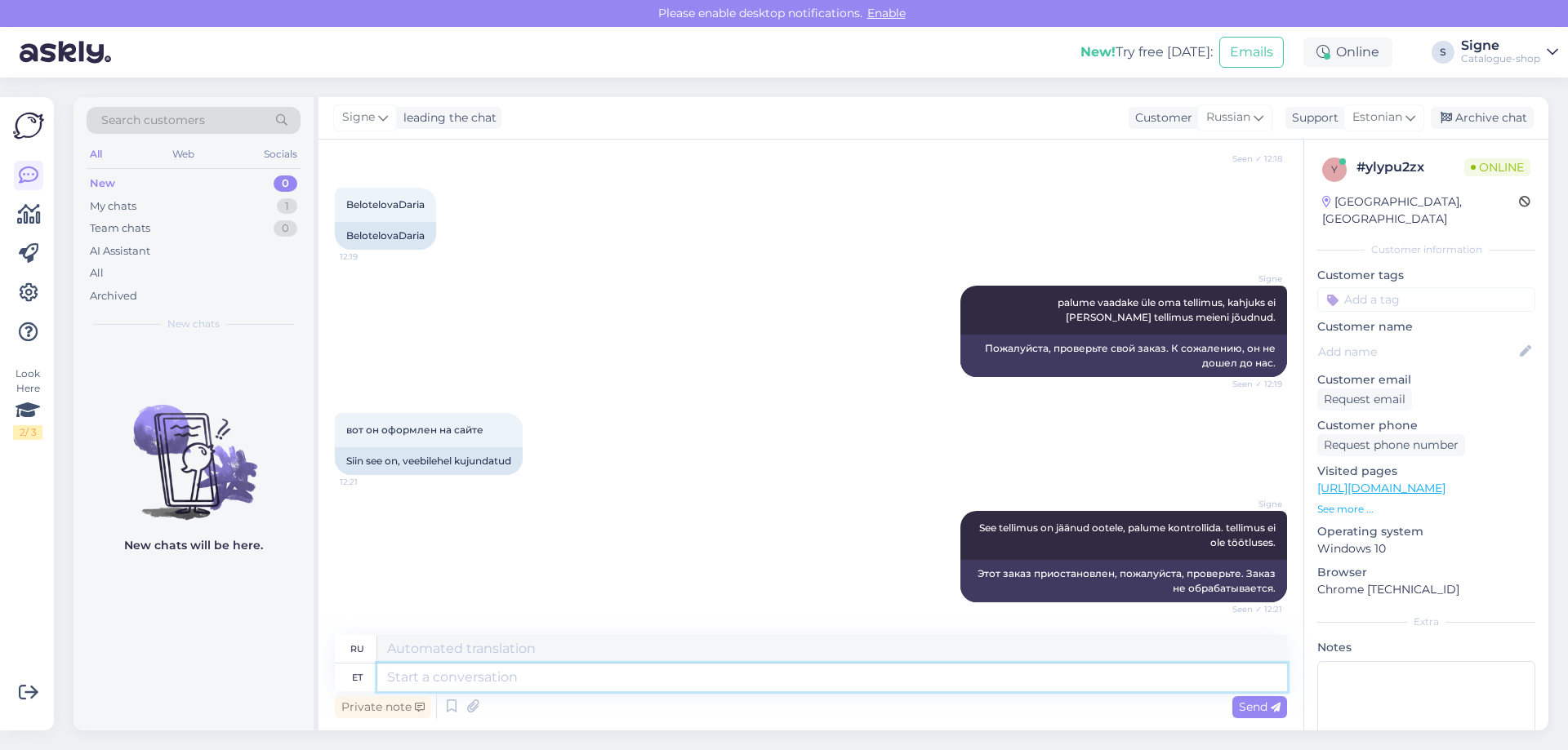
scroll to position [295, 0]
type textarea "Soovikorral s"
type textarea "По запросу"
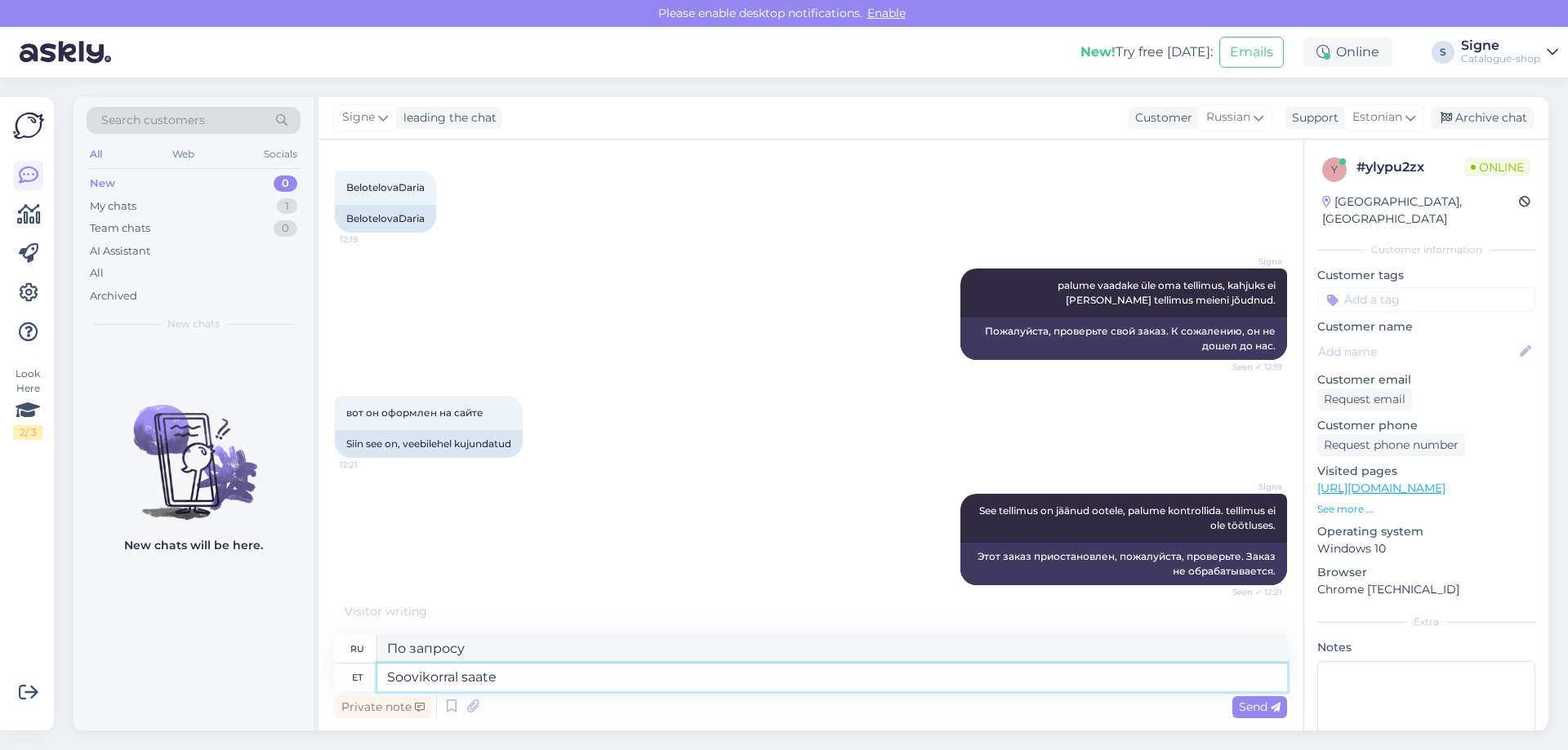
type textarea "Soovikorral saate"
type textarea "Если хочешь, можешь"
type textarea "Soovikorral saate tellimuse v"
type textarea "Вы можете получить заказ по запросу."
type textarea "Soovikorral saate tellimuse vormistada."
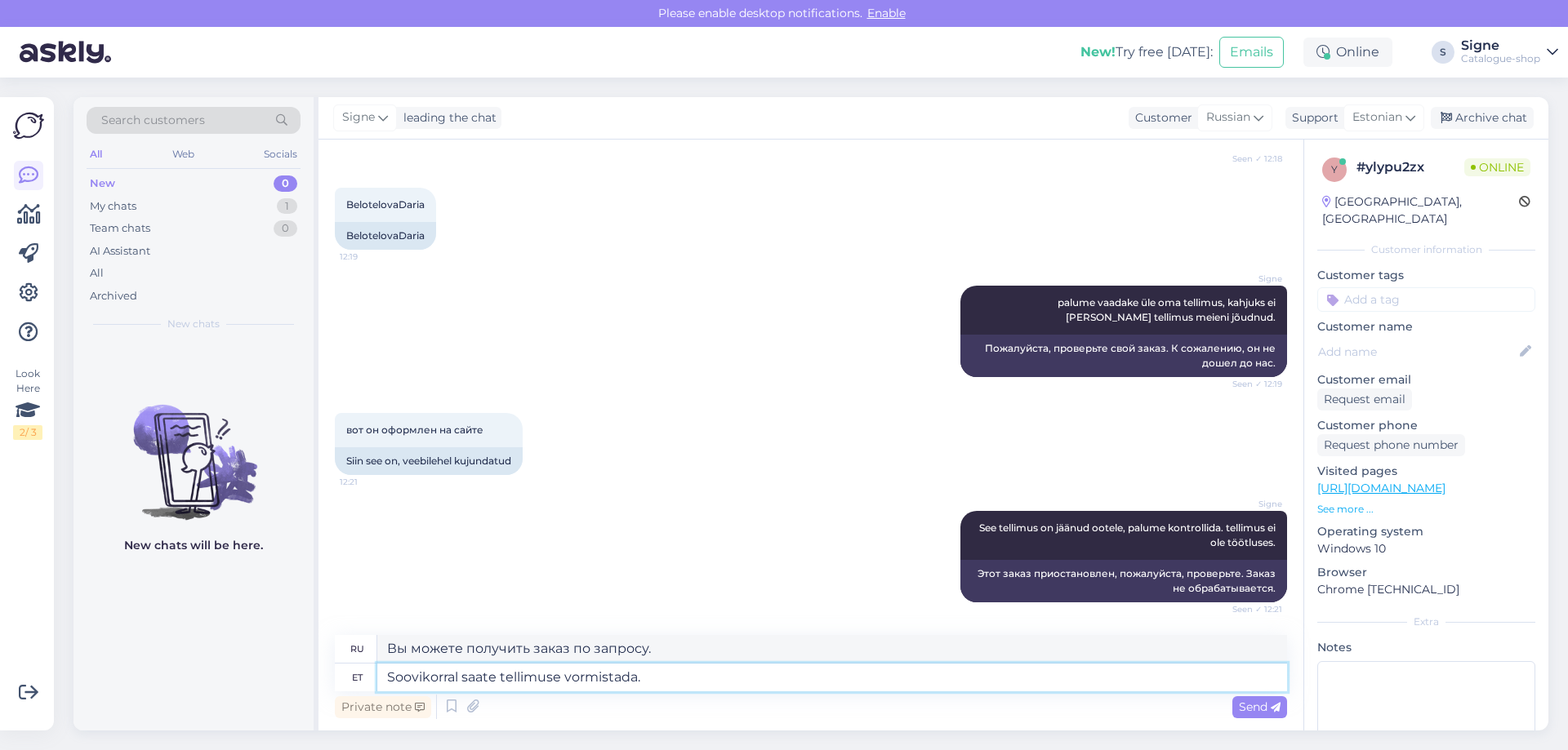
scroll to position [295, 0]
type textarea "При желании вы можете оформить заказ."
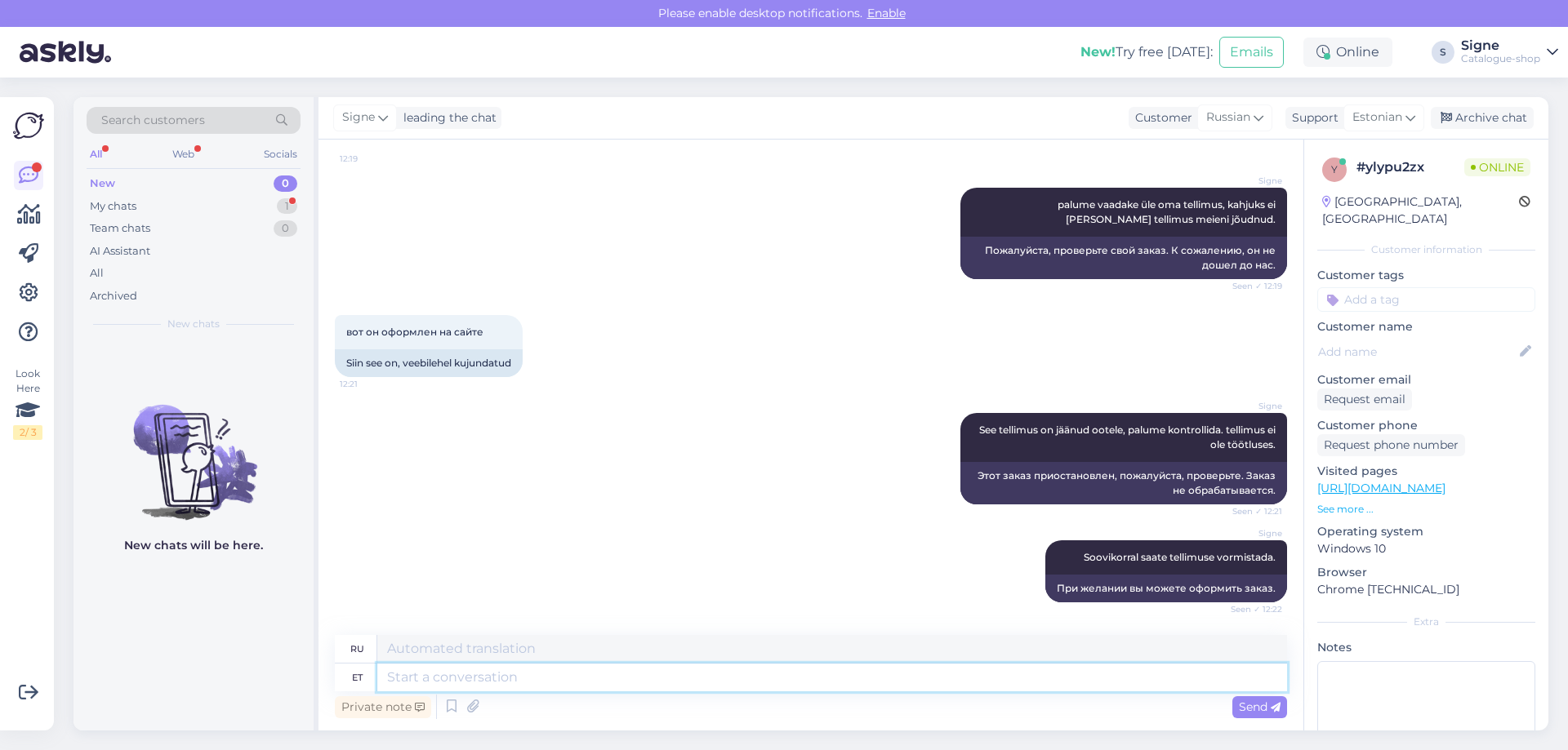
scroll to position [589, 0]
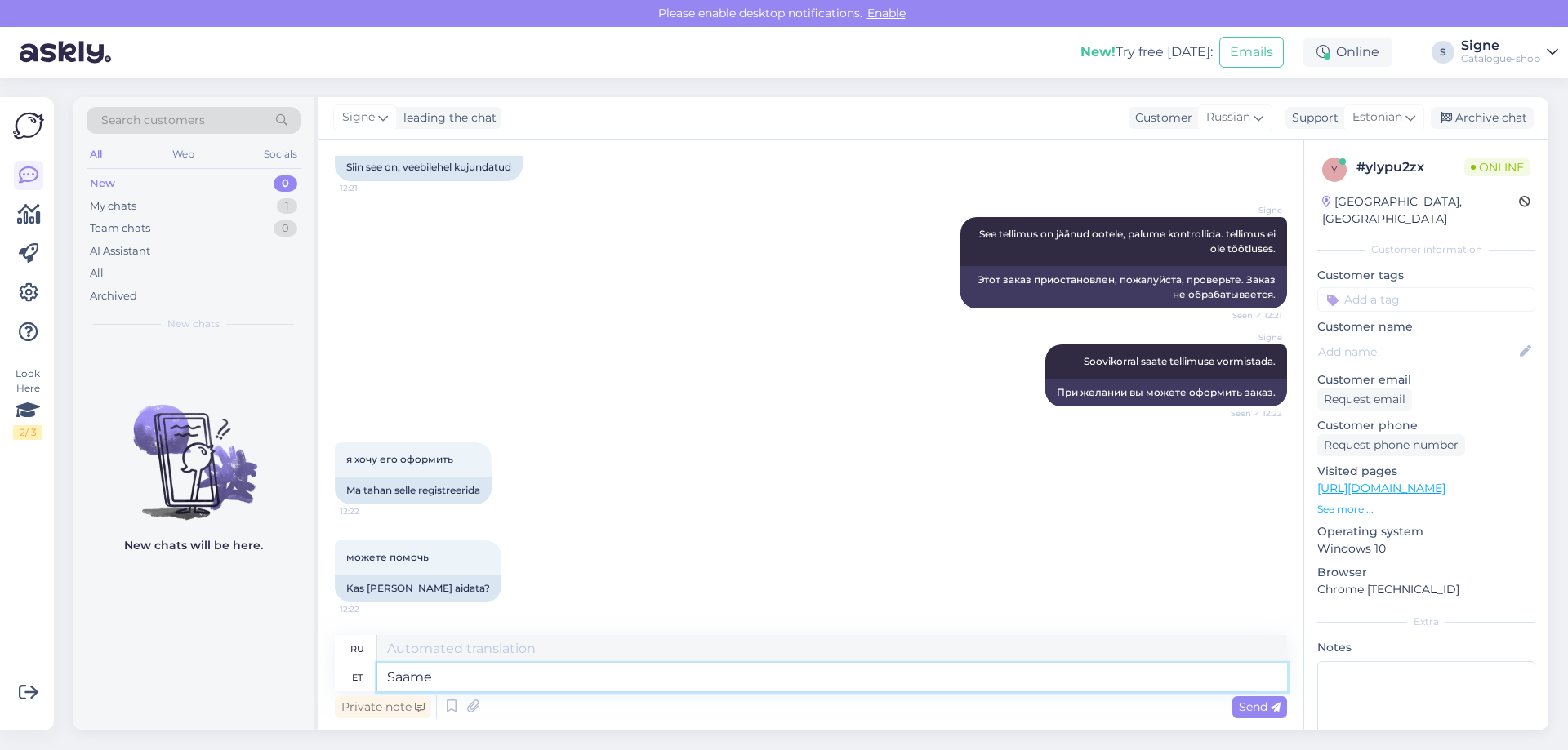
type textarea "Saame"
type textarea "Мы можем"
type textarea "Saame selle"
type textarea "Мы поняли."
type textarea "Saame selle vormistada l"
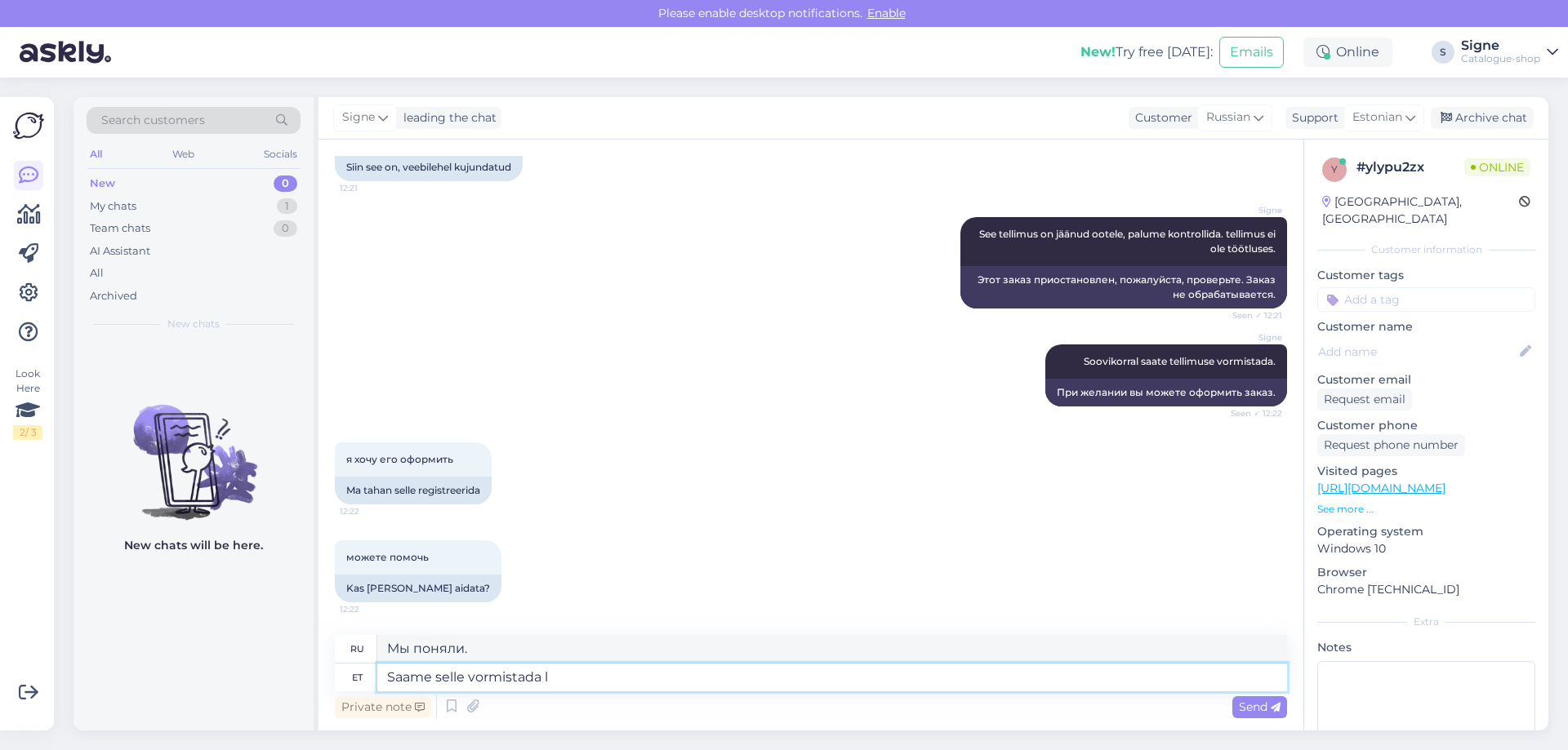
type textarea "Мы можем это формализовать."
type textarea "Saame selle vormistada lunapakina."
type textarea "Мы можем оформить это как записку с требованием выкупа."
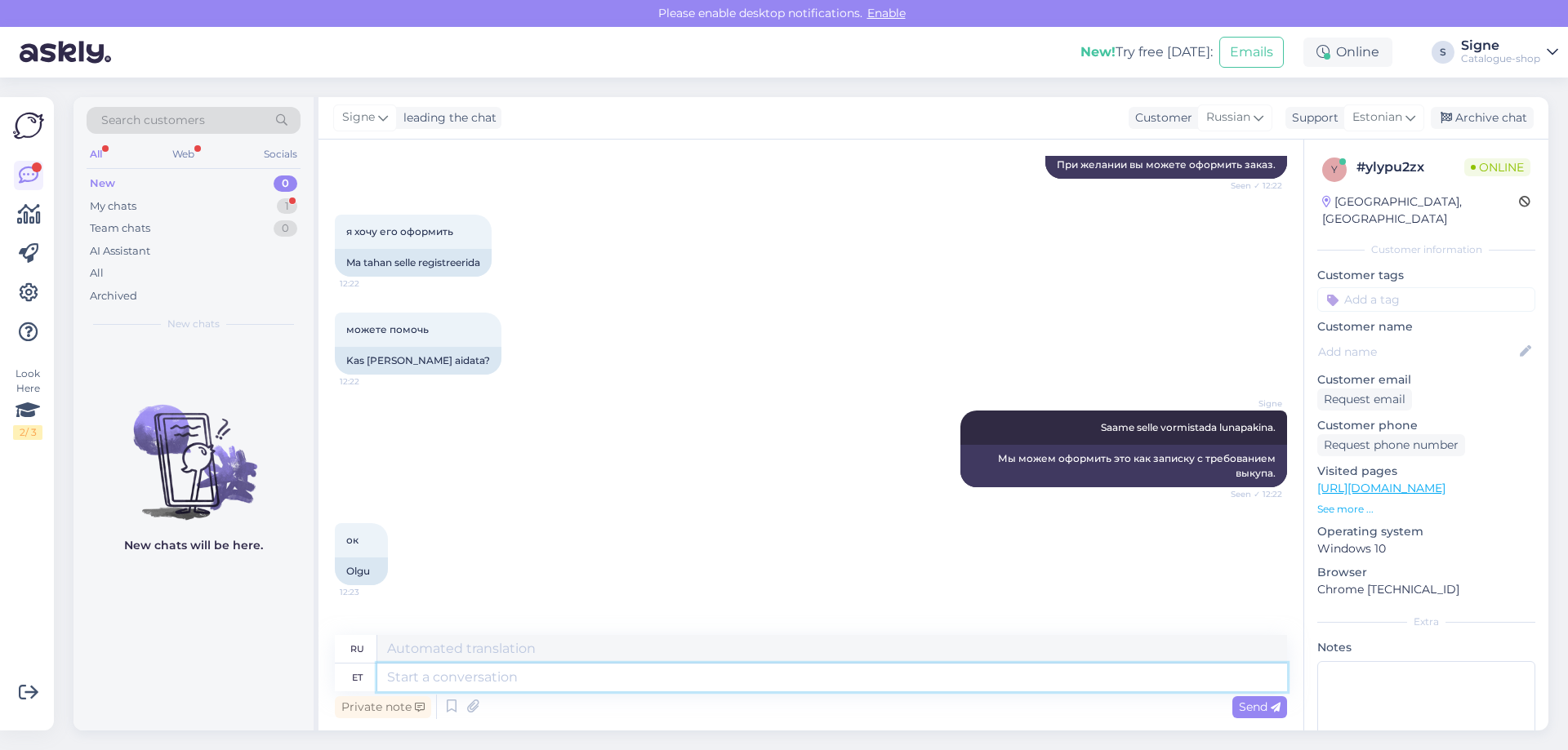
scroll to position [896, 0]
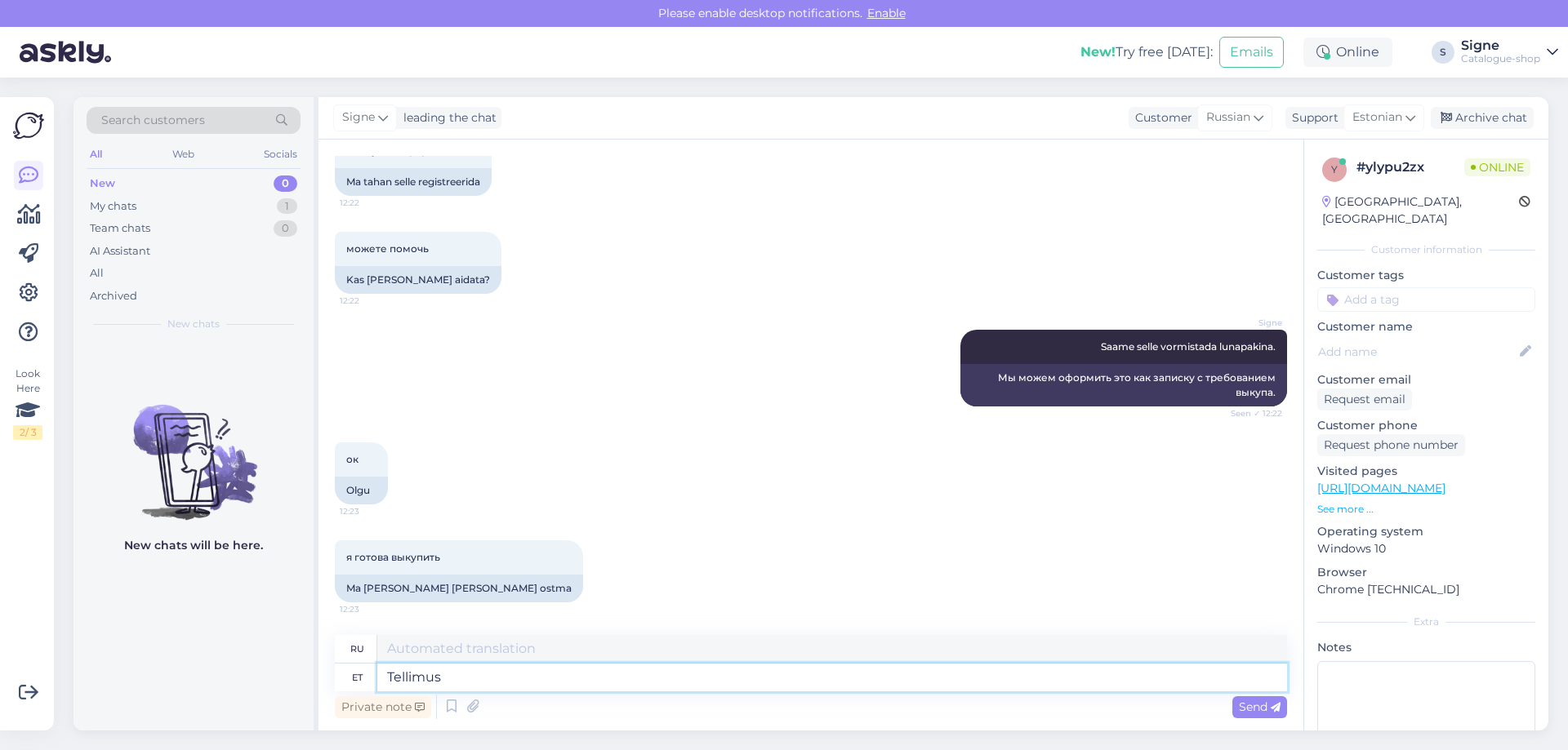
type textarea "Tellimus"
type textarea "Заказ"
type textarea "Tellimus on v"
type textarea "Порядок такой:"
type textarea "Tellimus on vormistatud."
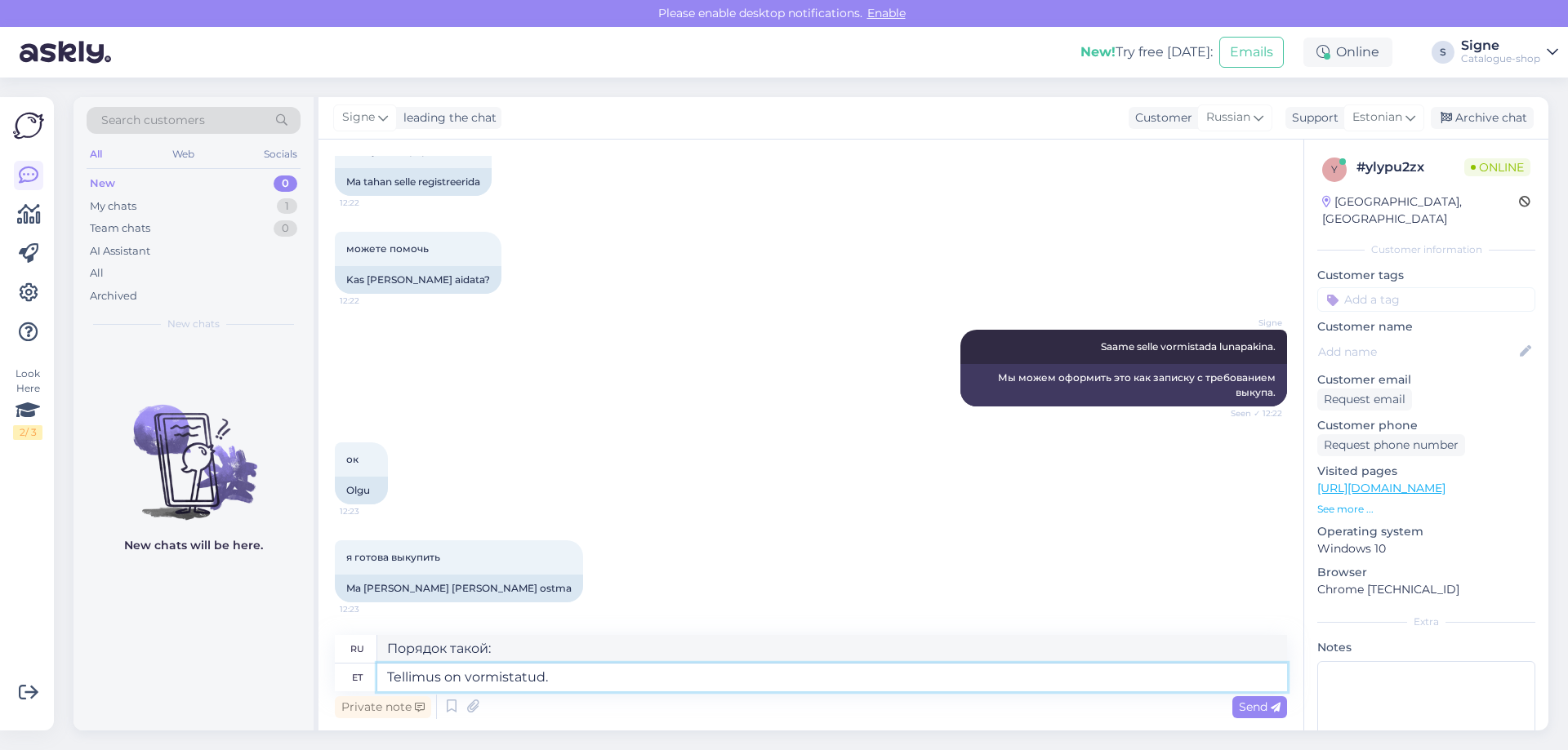
type textarea "Заказ был размещен."
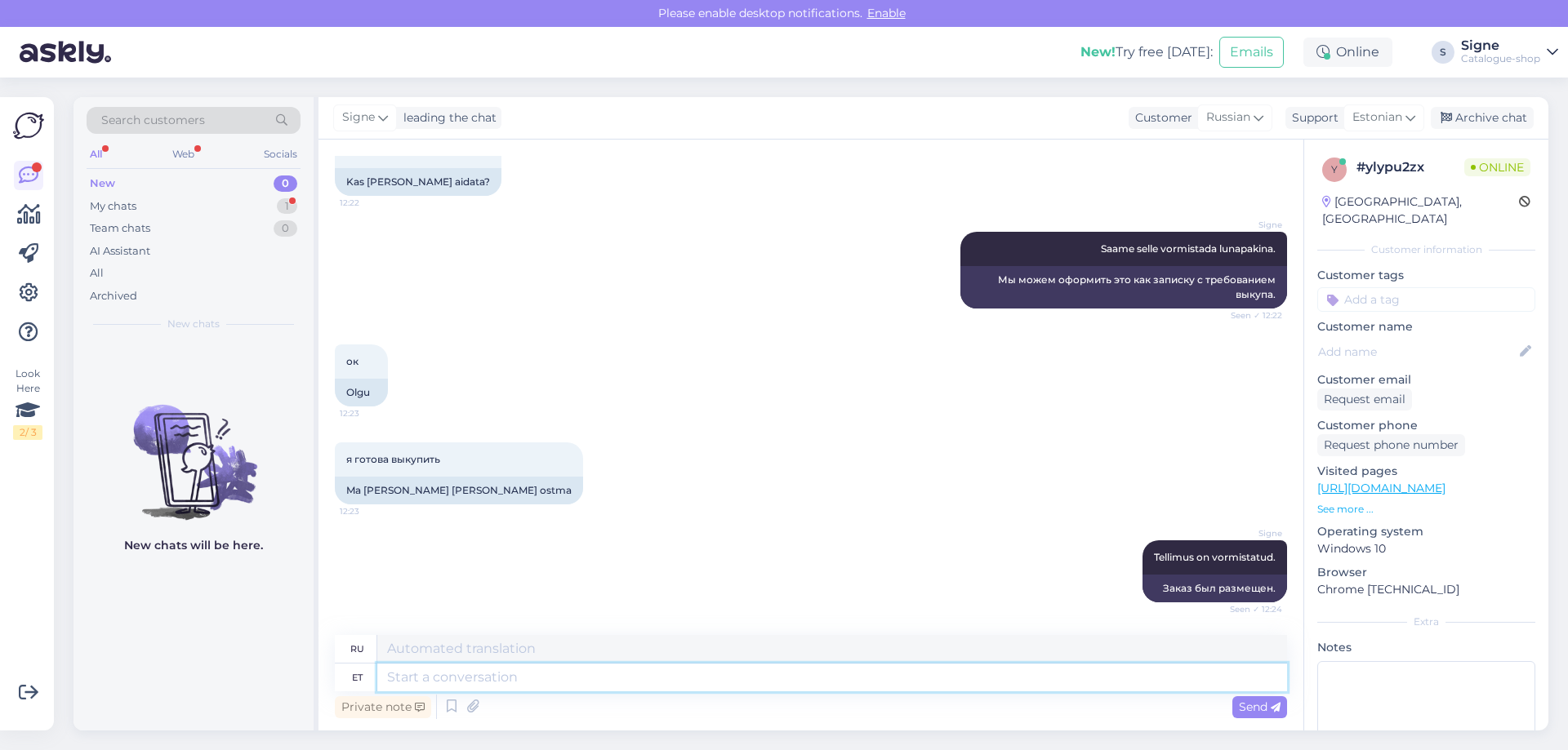
scroll to position [1092, 0]
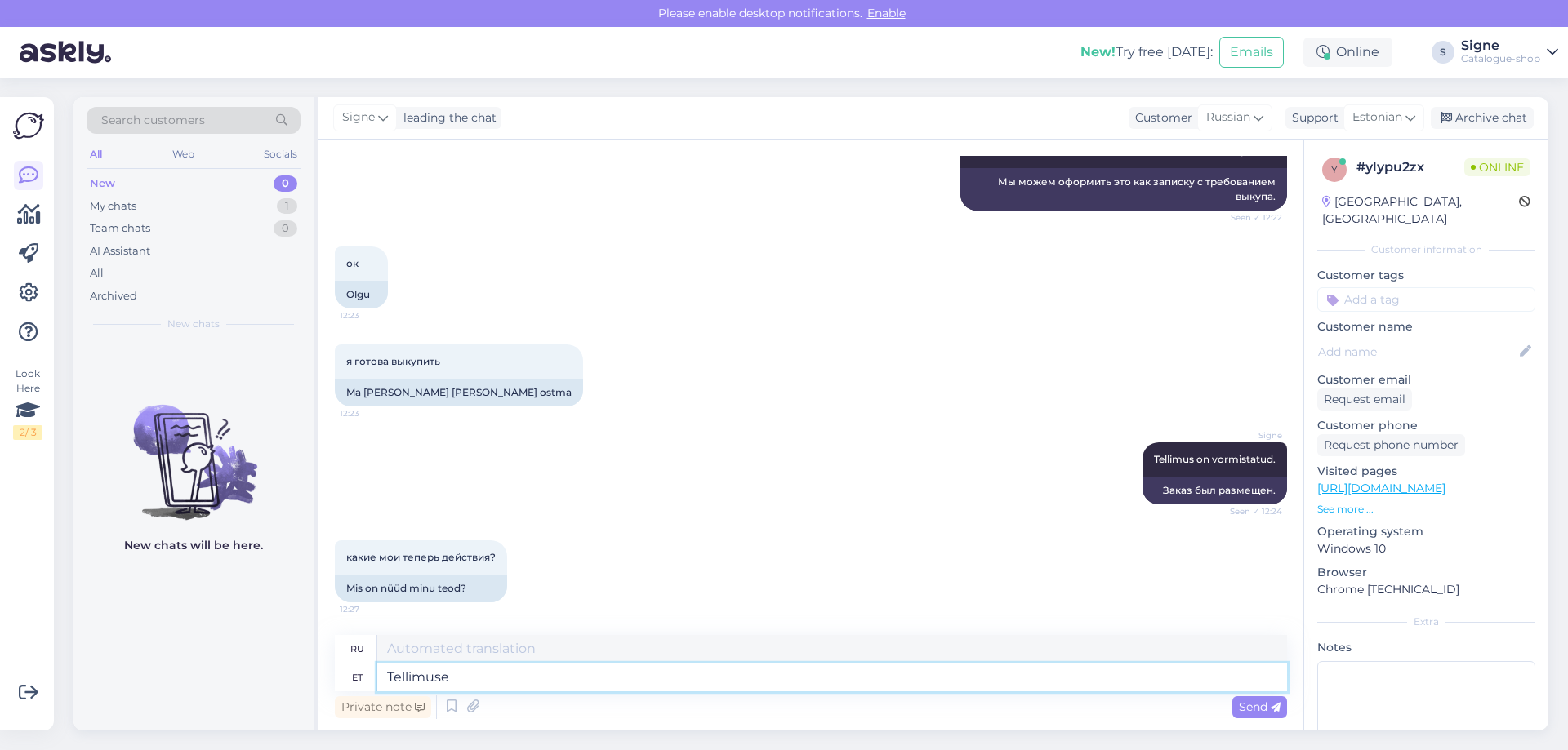
type textarea "Tellimuse"
type textarea "Заказ"
type textarea "Tellimuse tarneaeg"
type textarea "Время доставки заказа"
type textarea "Tellimuse tarneaeg 2"
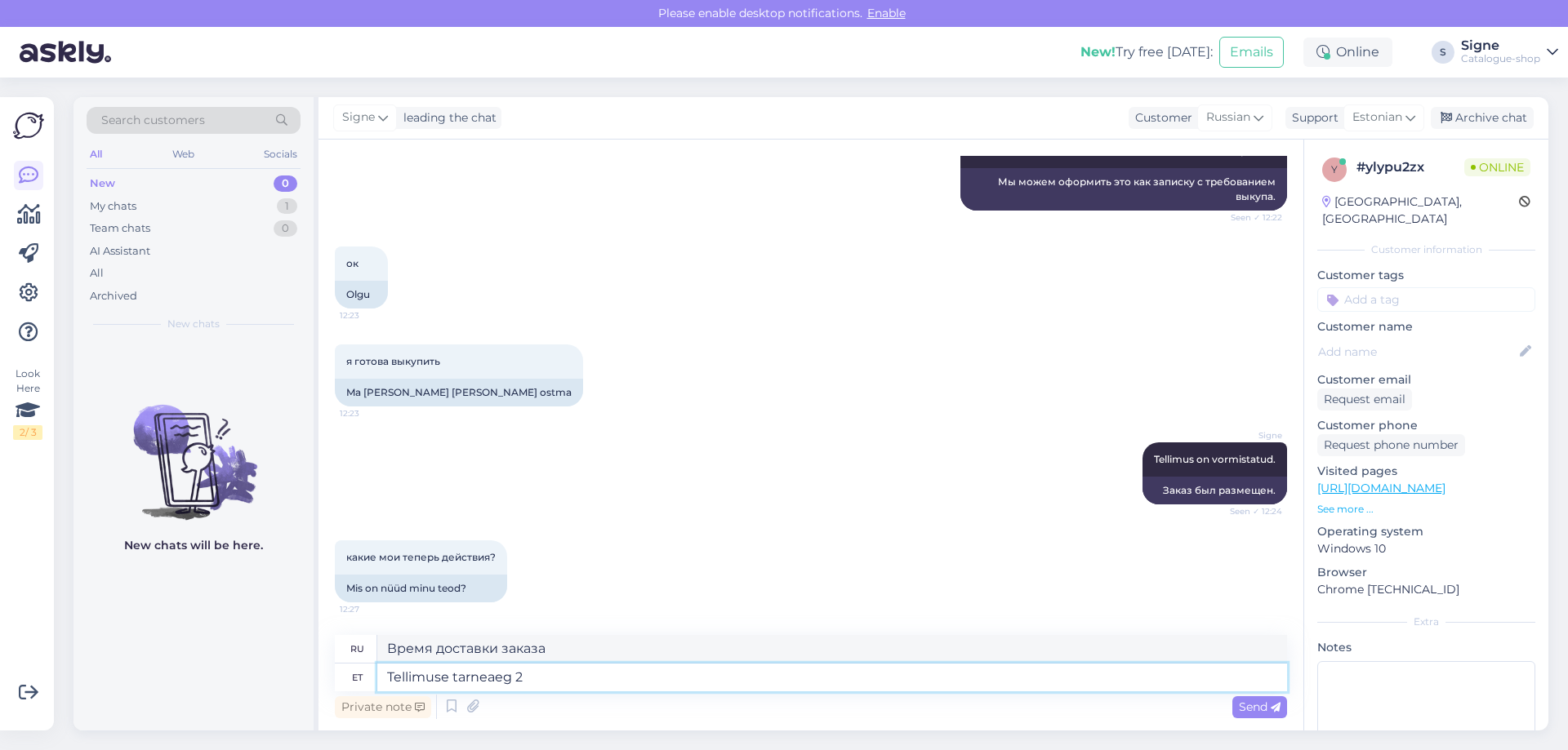
type textarea "Время доставки заказа 2"
type textarea "Tellimuse tarneaeg 2 nädalat."
type textarea "Срок поставки заказа 2 недели."
type textarea "Tellimuse tarneaeg 2 nädalat. väljastame"
type textarea "Срок доставки заказа 2 недели. Мы выдаем"
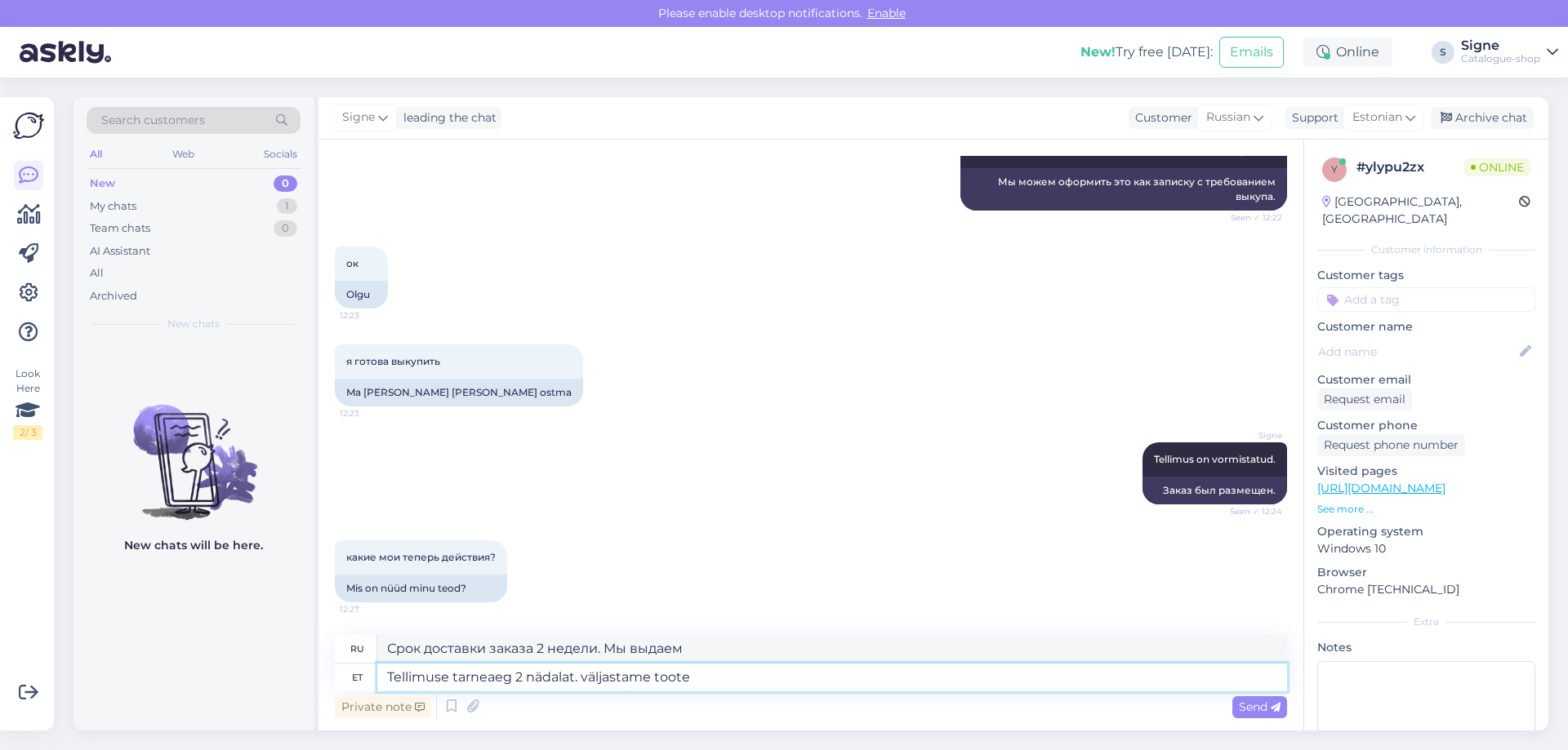
type textarea "Tellimuse tarneaeg 2 nädalat. väljastame toote"
type textarea "Срок поставки заказа 2 недели. Мы выдадим товар"
type textarea "Tellimuse tarneaeg 2 nädalat. väljastame toote esimesel v"
type textarea "Срок доставки заказа — 2 недели. Мы отправим товар в первый же день."
type textarea "Tellimuse tarneaeg 2 nädalat. väljastame toote esimesel võimalusel."
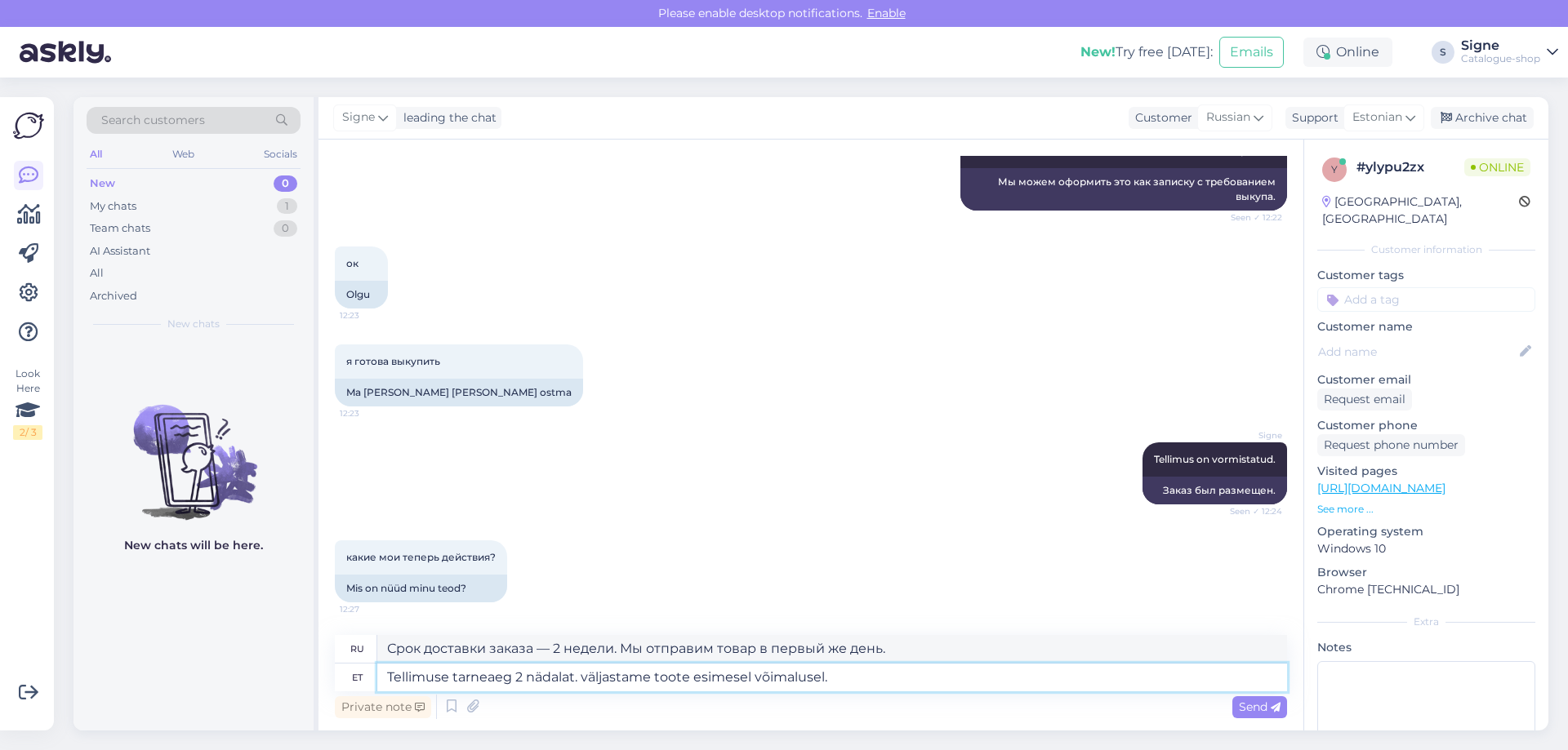
type textarea "Срок доставки заказа — 2 недели. Мы отправим товар как можно скорее."
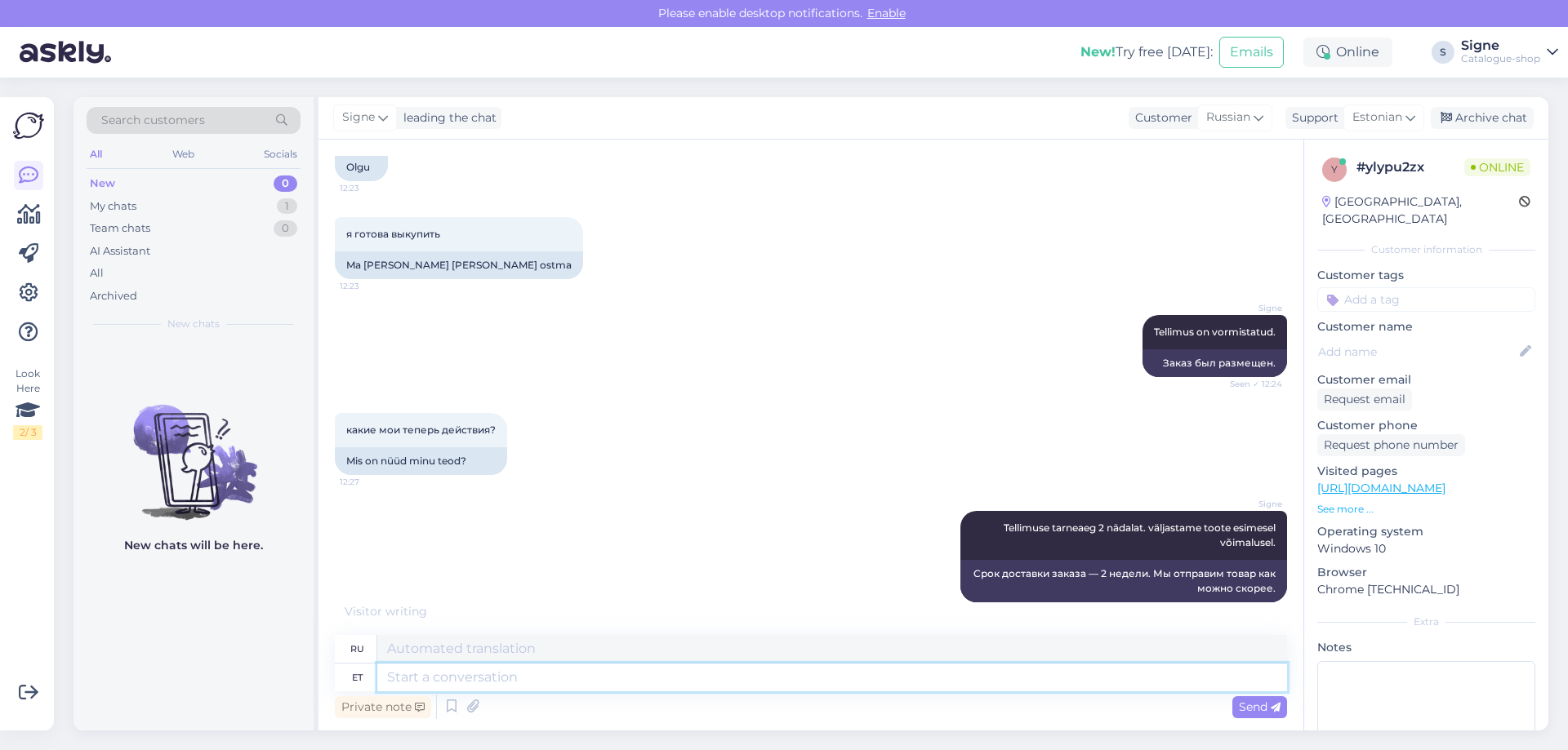
scroll to position [1318, 0]
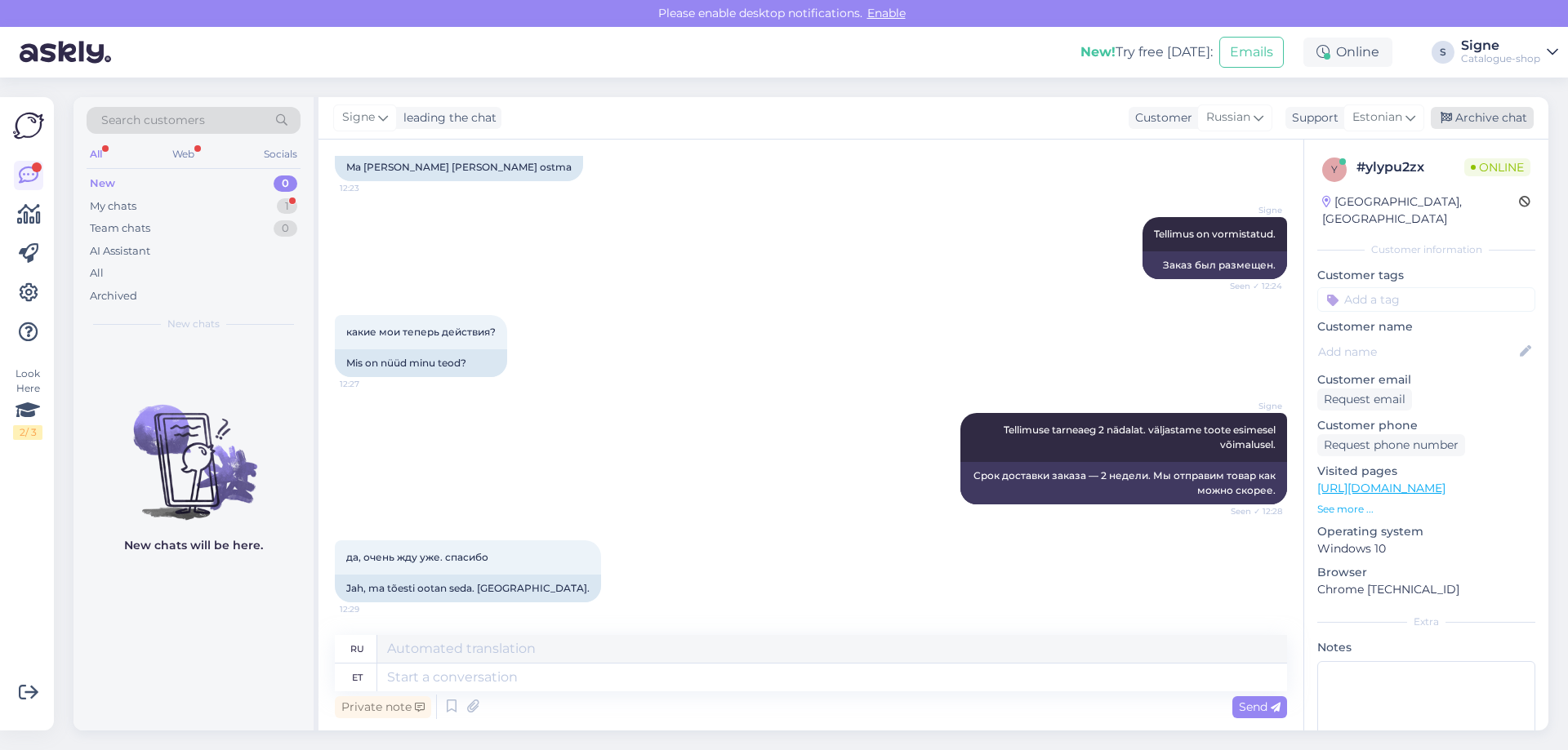
click at [1494, 124] on div "Archive chat" at bounding box center [1481, 117] width 103 height 22
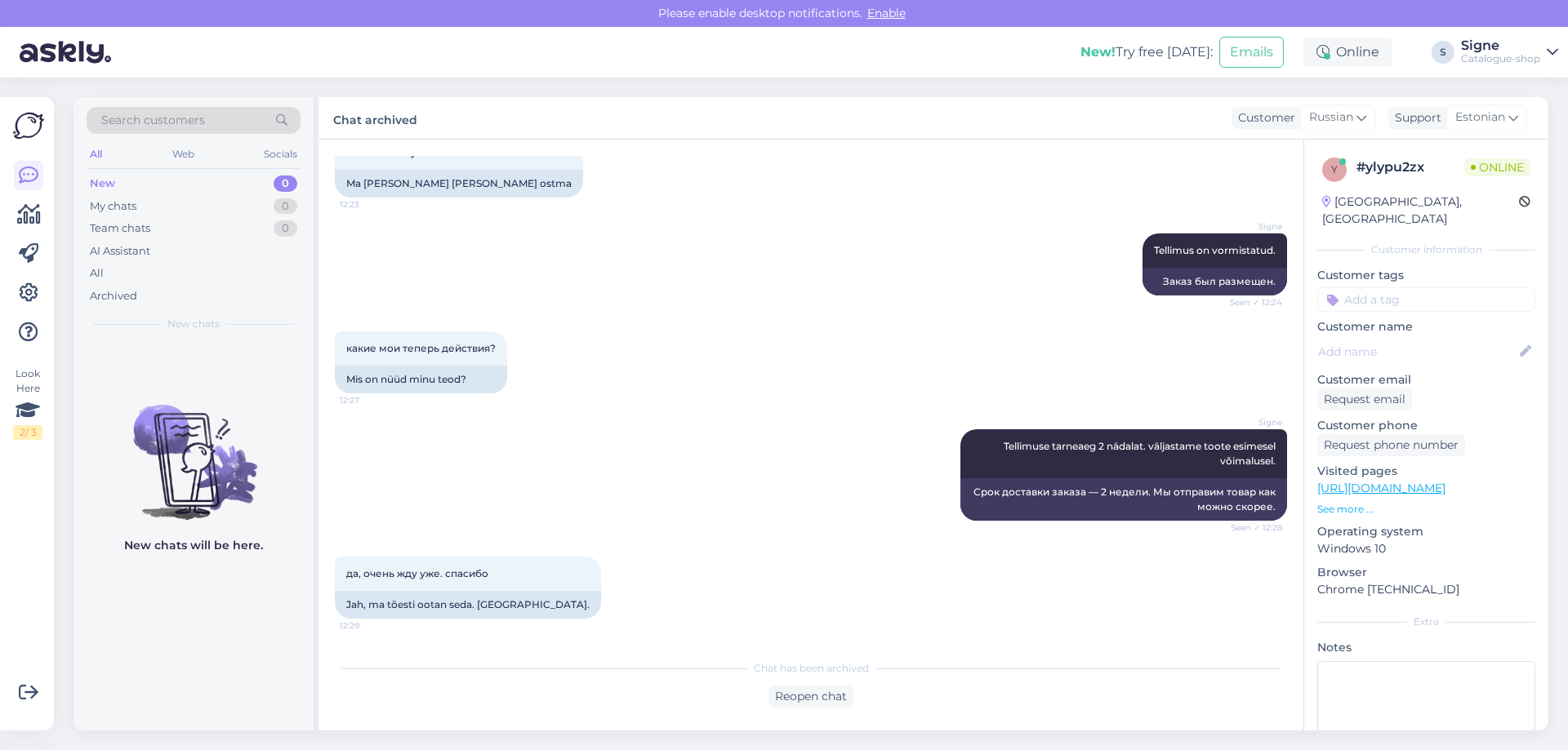
scroll to position [1459, 0]
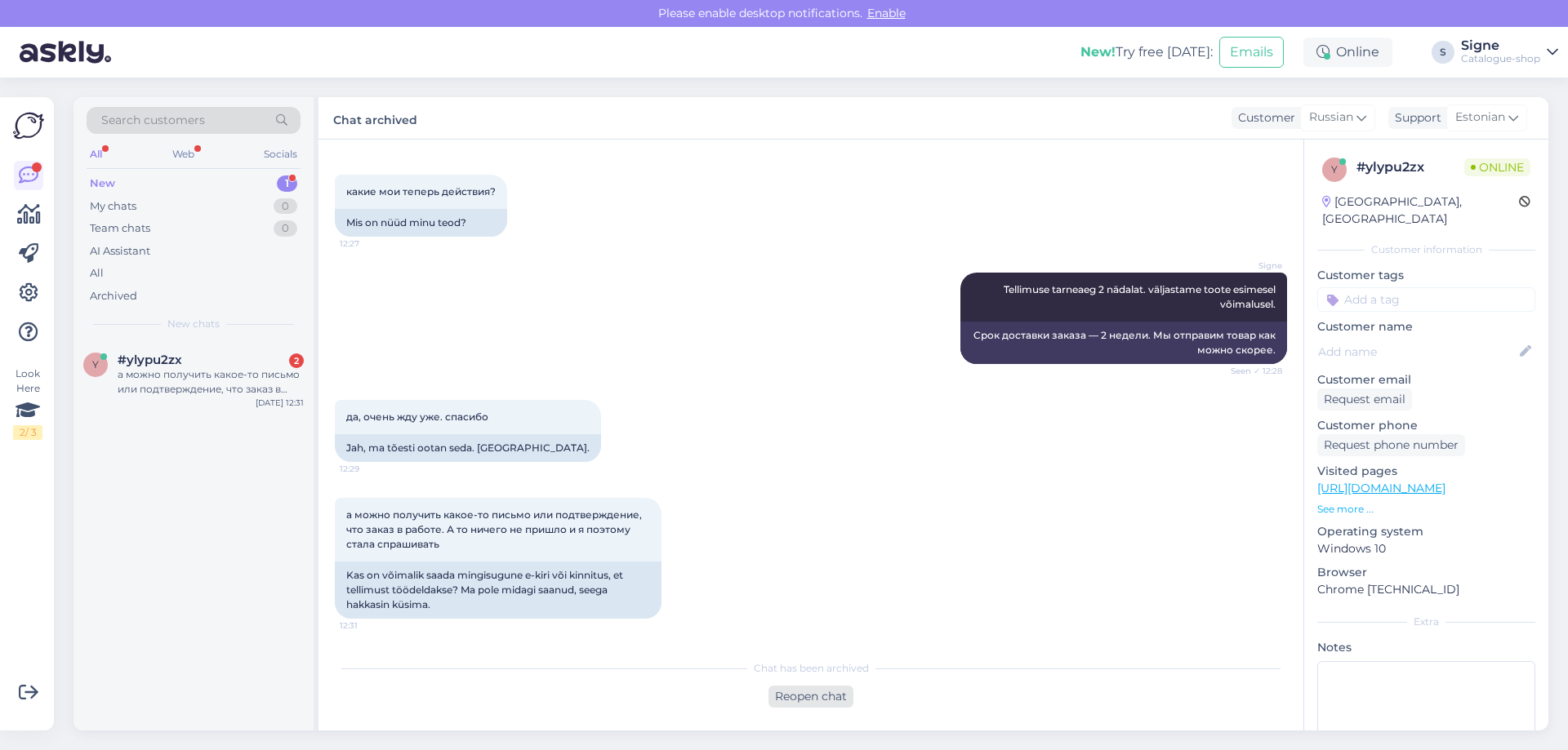
drag, startPoint x: 801, startPoint y: 689, endPoint x: 811, endPoint y: 689, distance: 10.0
click at [802, 689] on div "Reopen chat" at bounding box center [810, 696] width 85 height 22
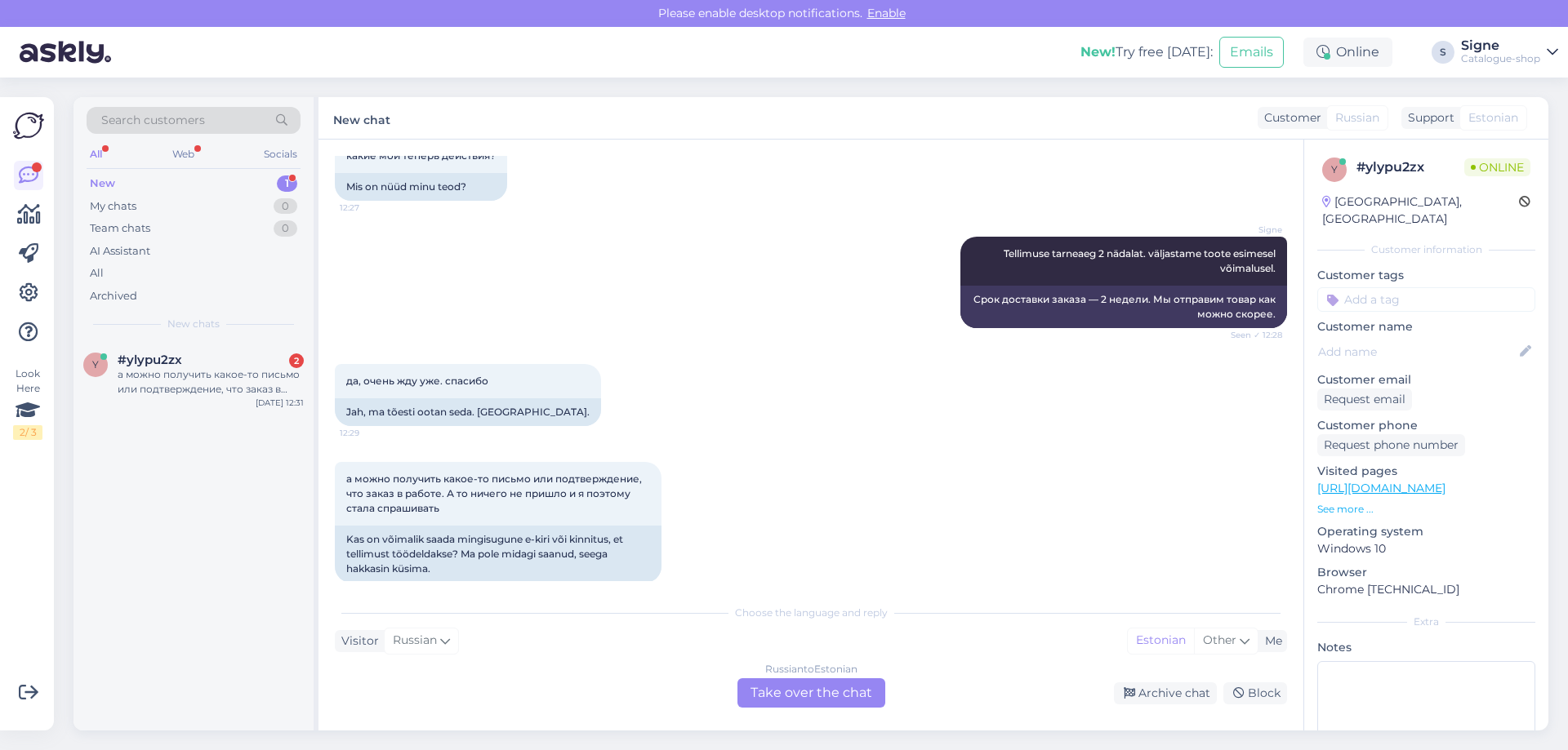
scroll to position [1514, 0]
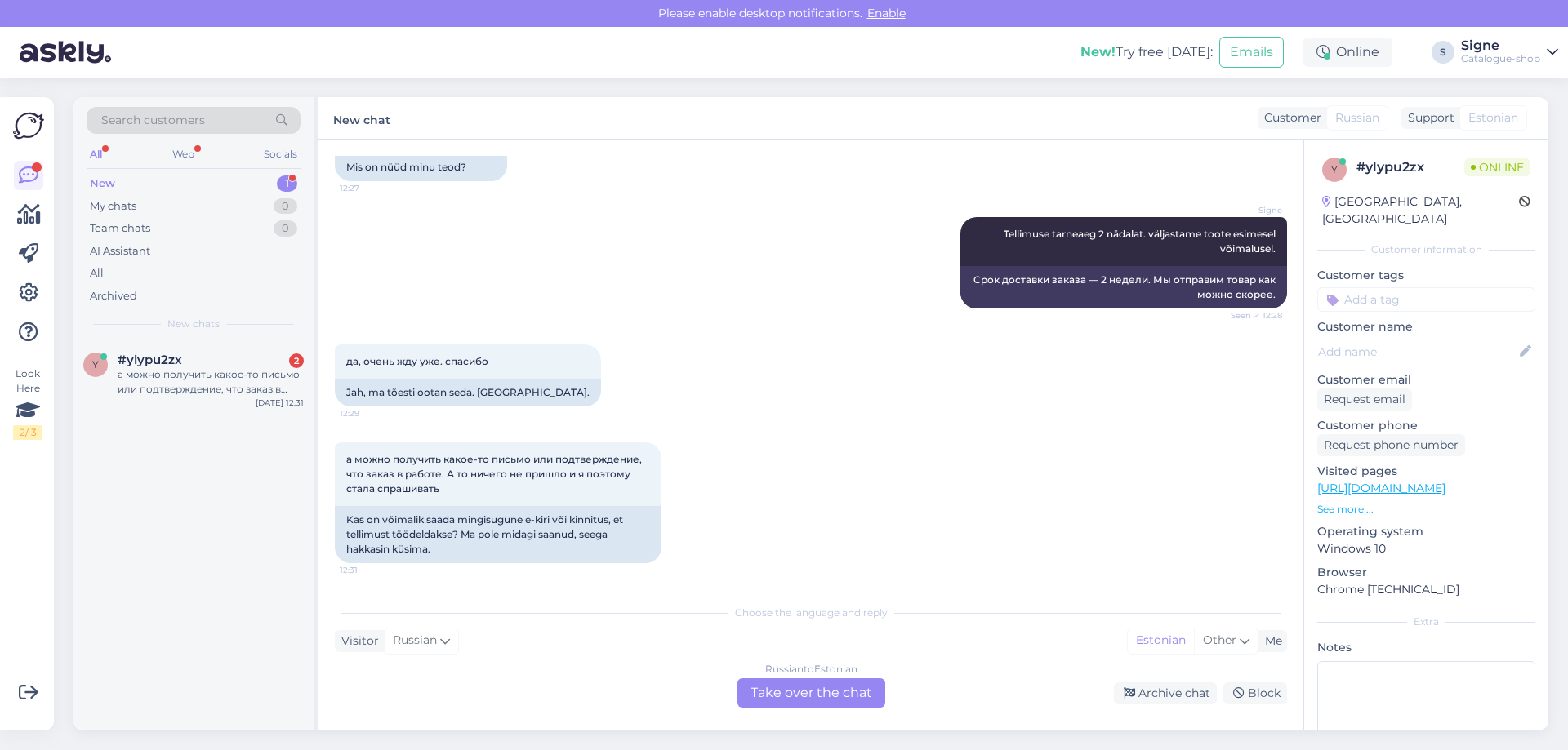
click at [833, 687] on div "Russian to Estonian Take over the chat" at bounding box center [810, 693] width 147 height 29
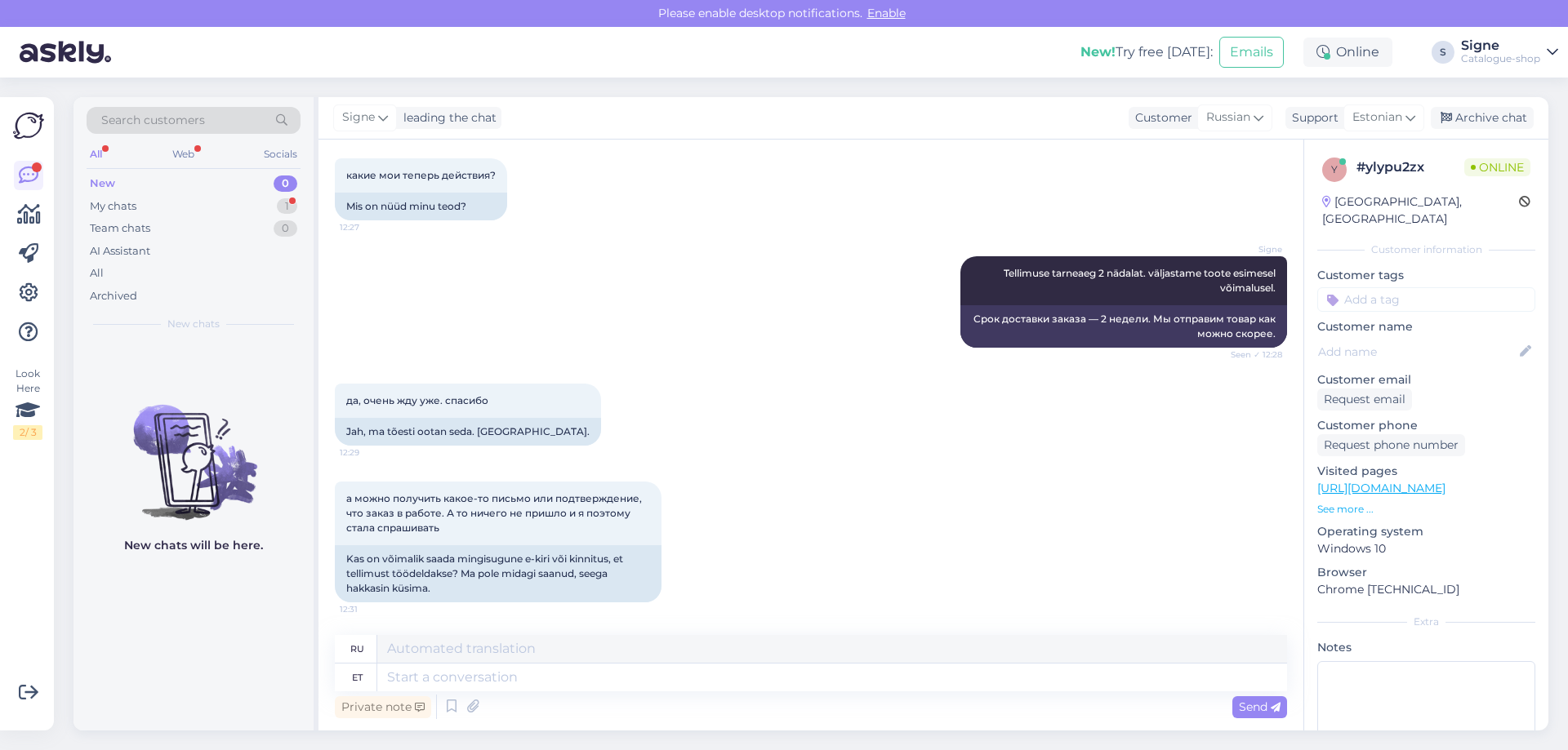
scroll to position [1474, 0]
drag, startPoint x: 396, startPoint y: 669, endPoint x: 556, endPoint y: 664, distance: 160.1
click at [400, 667] on textarea at bounding box center [832, 677] width 909 height 27
type textarea "Saadetud m"
type textarea "Отправил"
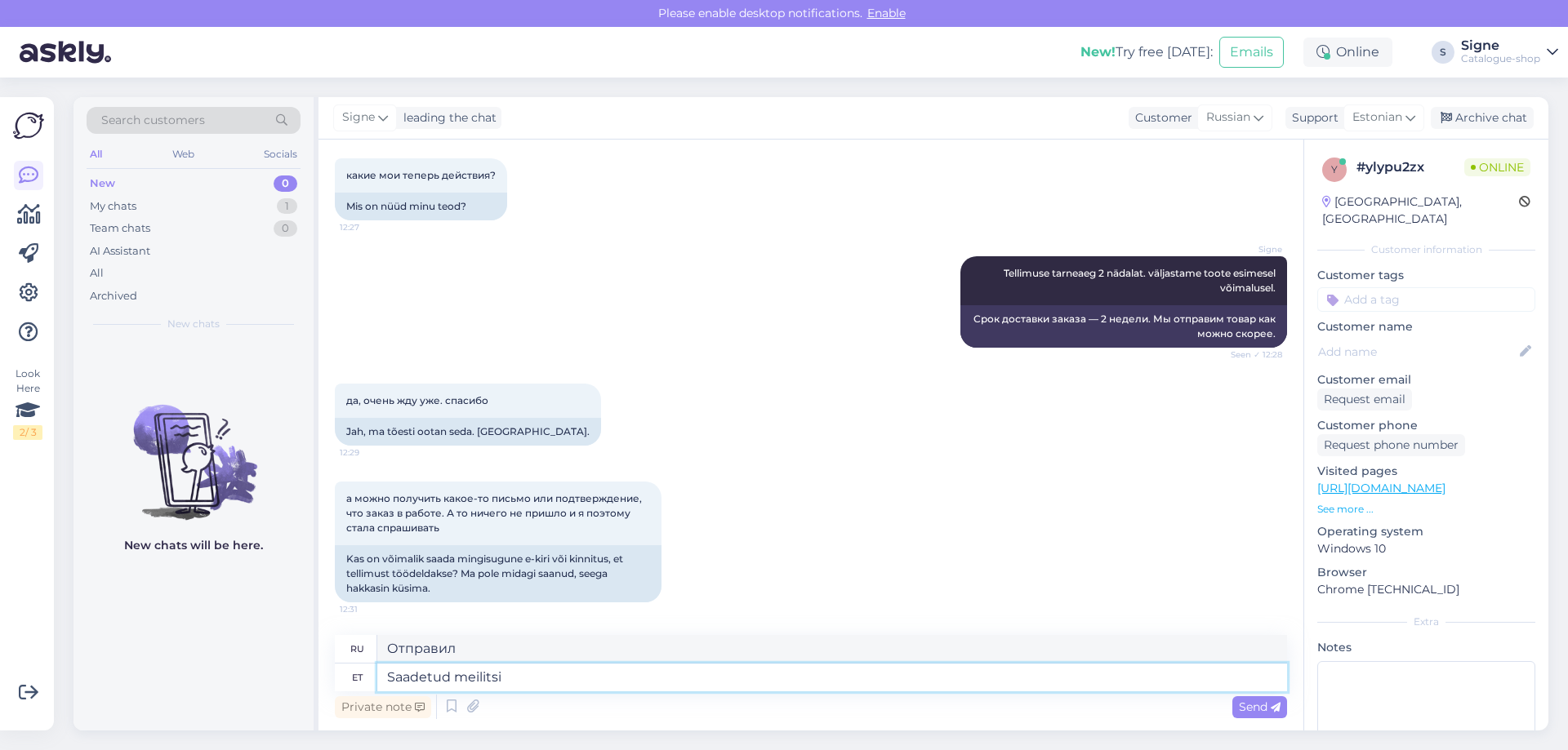
type textarea "Saadetud meilitsi."
type textarea "Отправлено по электронной почте."
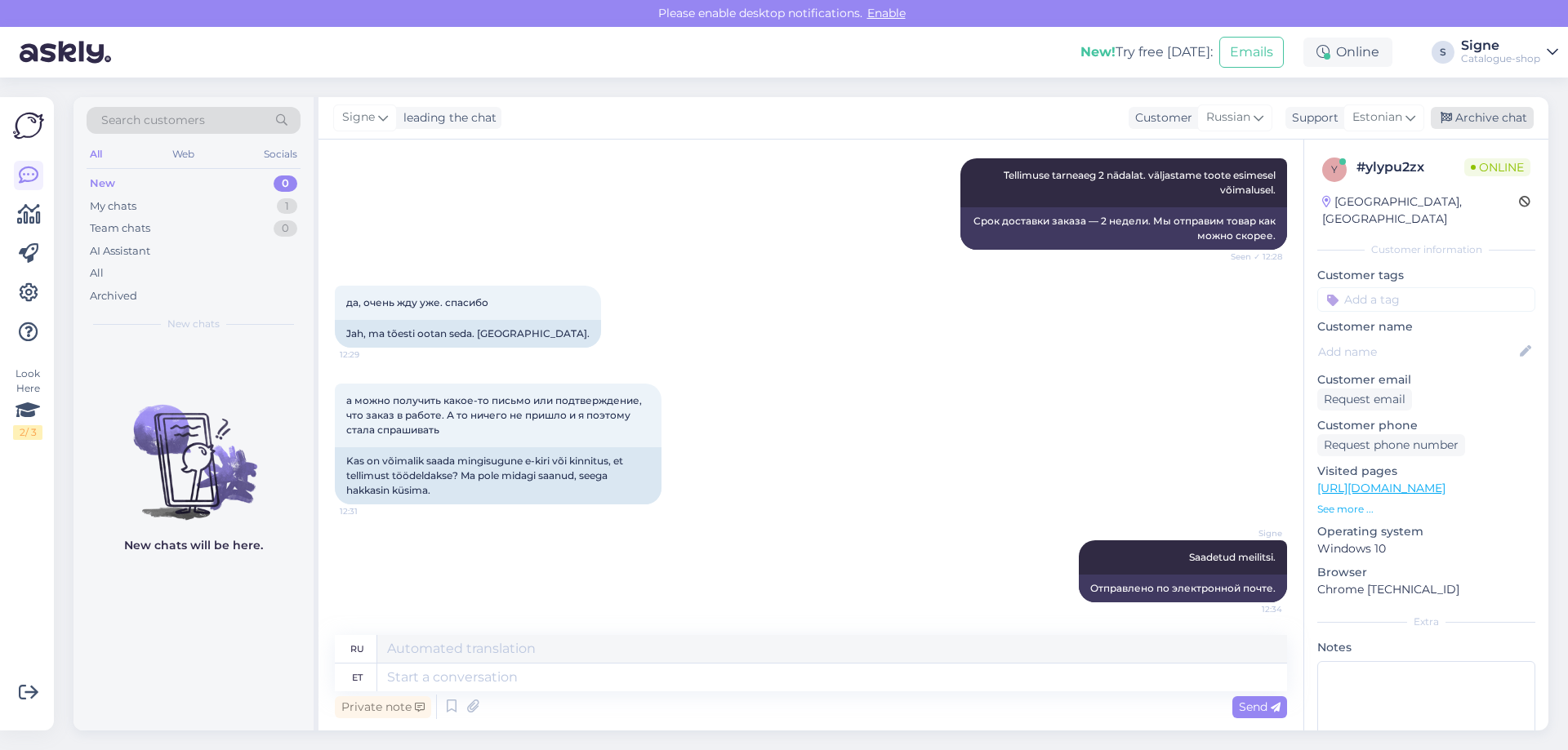
click at [1497, 112] on div "Archive chat" at bounding box center [1481, 117] width 103 height 22
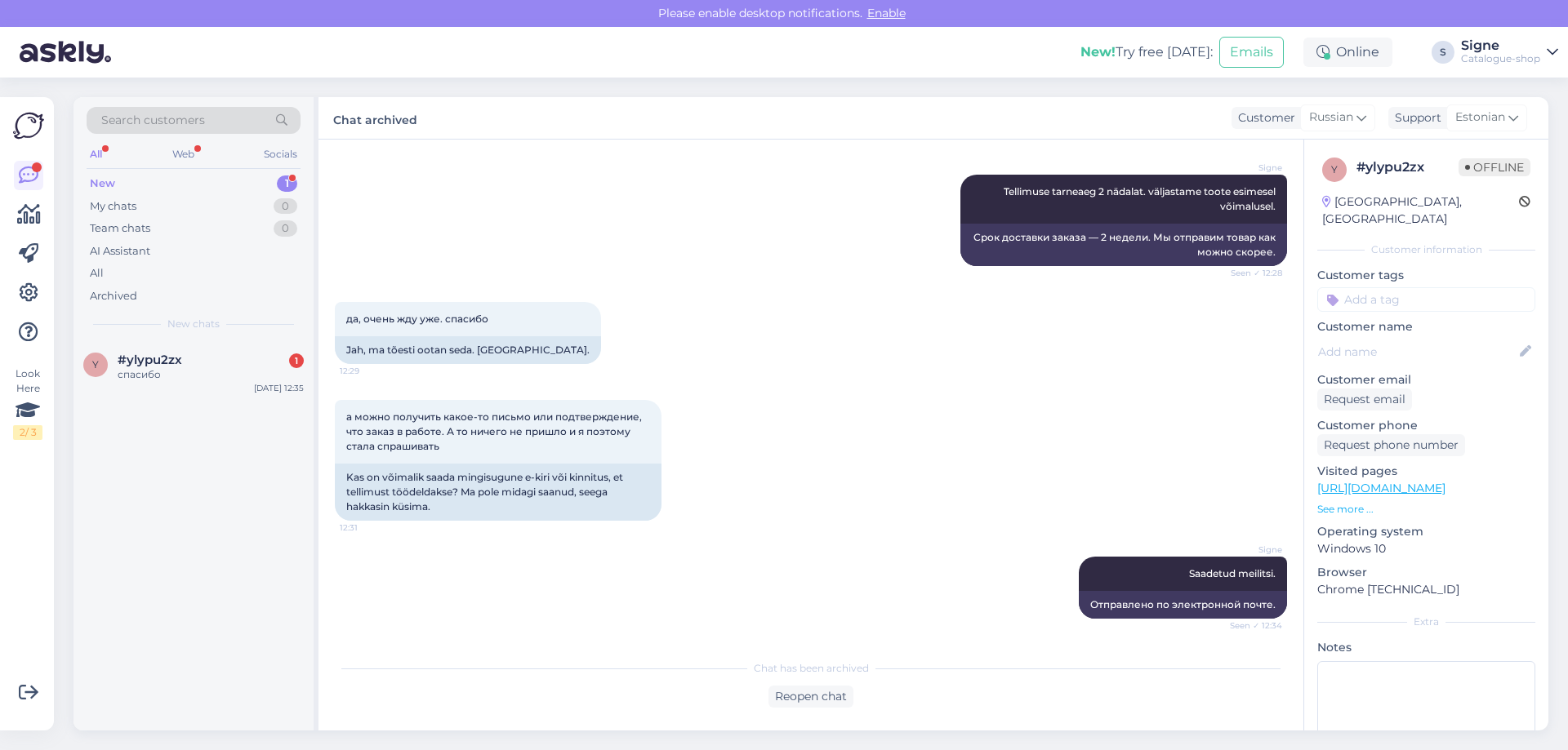
scroll to position [1654, 0]
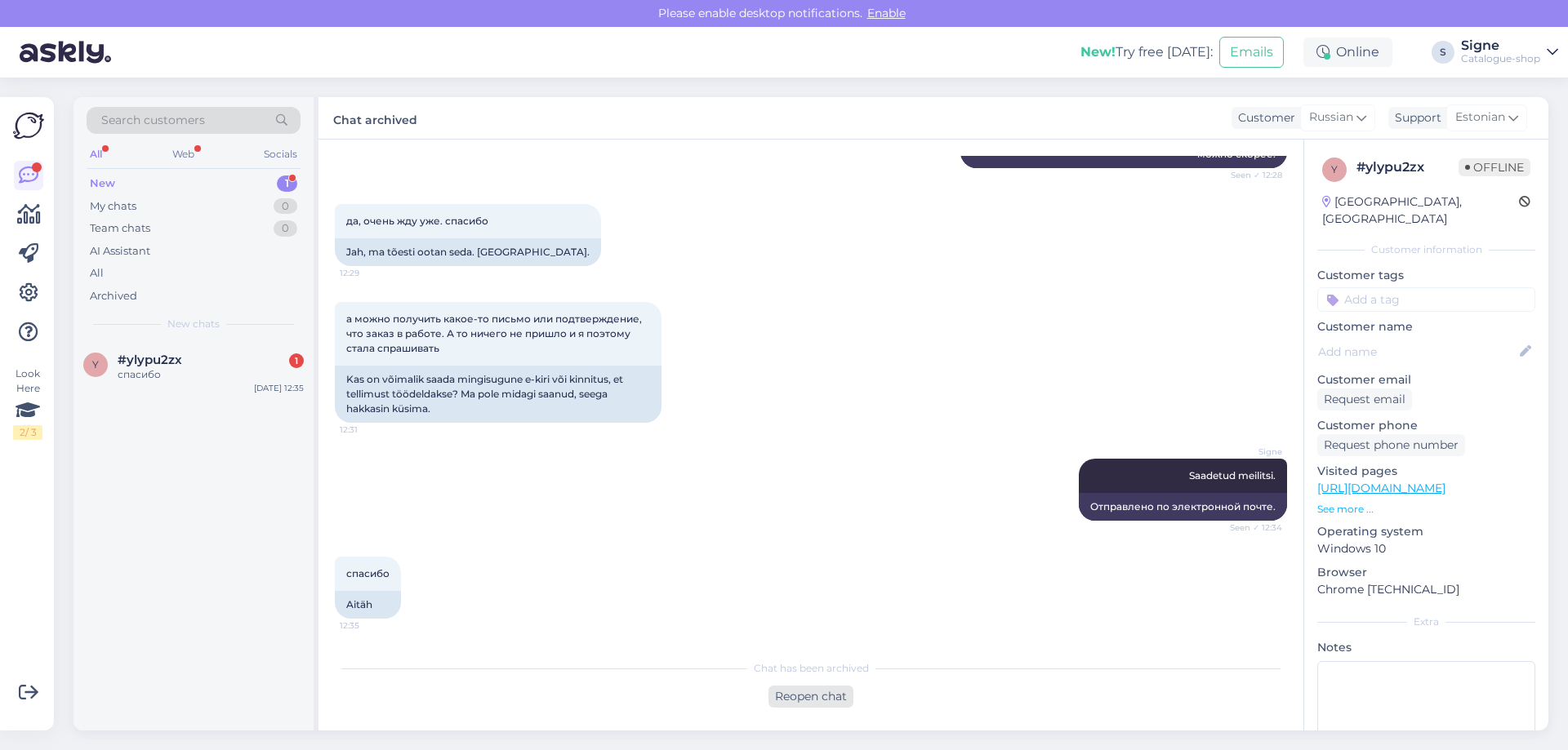
click at [850, 693] on div "Reopen chat" at bounding box center [810, 696] width 85 height 22
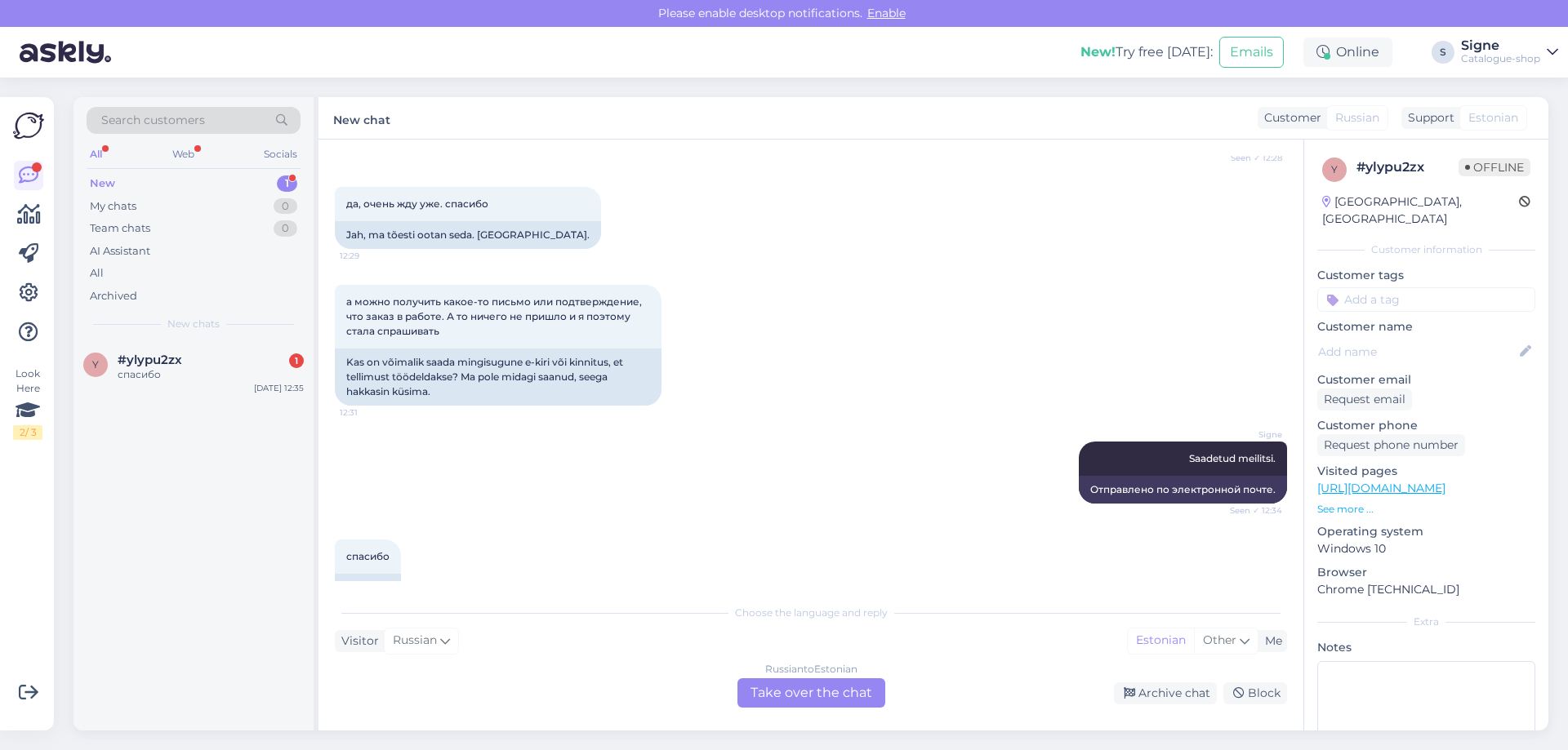
click at [820, 692] on div "Russian to Estonian Take over the chat" at bounding box center [810, 693] width 147 height 29
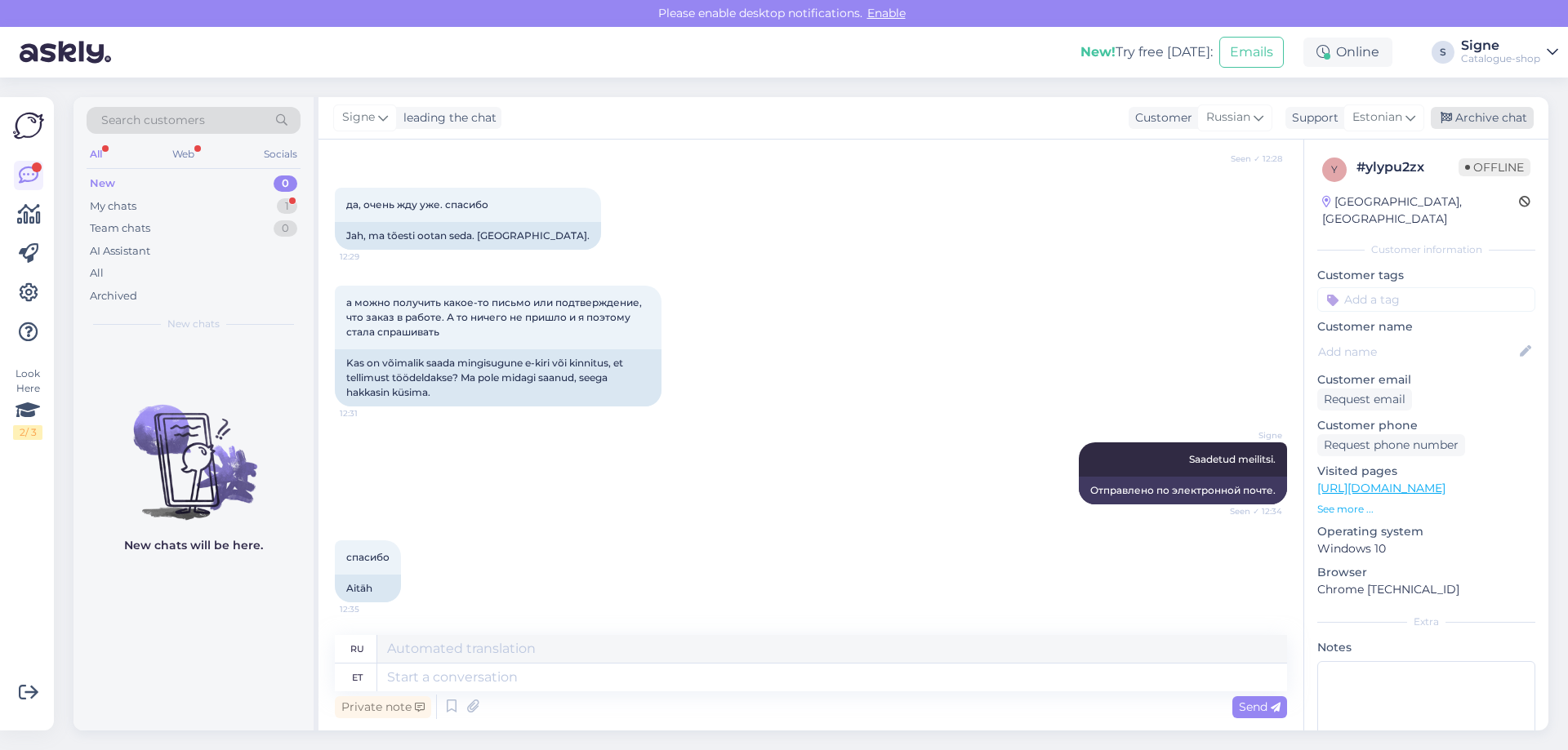
click at [1503, 114] on div "Archive chat" at bounding box center [1481, 117] width 103 height 22
